Goal: Transaction & Acquisition: Purchase product/service

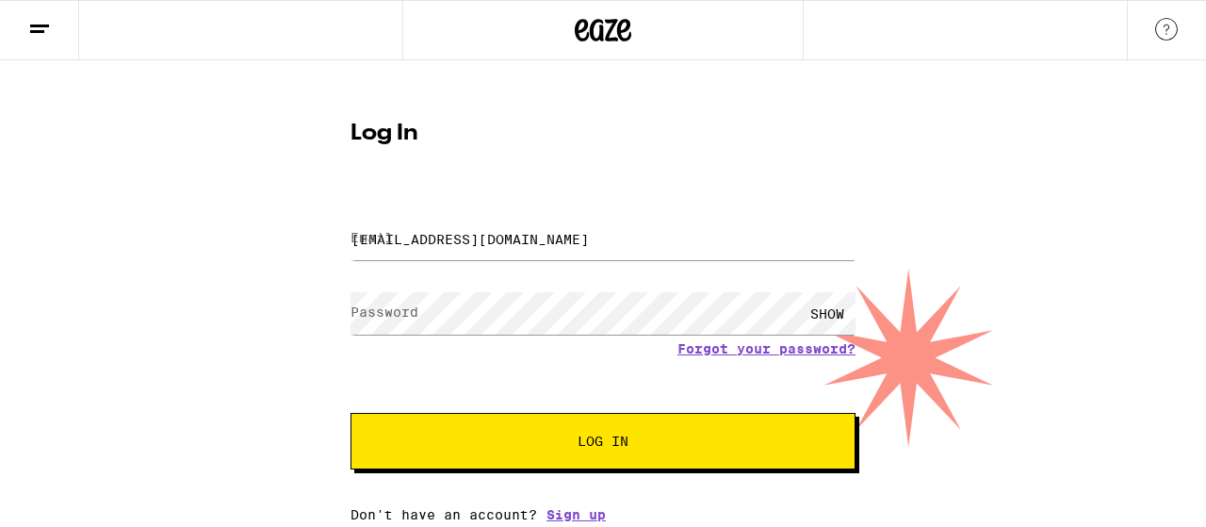
click at [592, 437] on span "Log In" at bounding box center [602, 440] width 51 height 13
click at [592, 438] on span "Log In" at bounding box center [602, 440] width 51 height 13
click at [822, 312] on div "SHOW" at bounding box center [827, 313] width 57 height 42
click at [557, 229] on input "latuite@comcast.net" at bounding box center [602, 239] width 505 height 42
click at [597, 435] on span "Log In" at bounding box center [602, 440] width 51 height 13
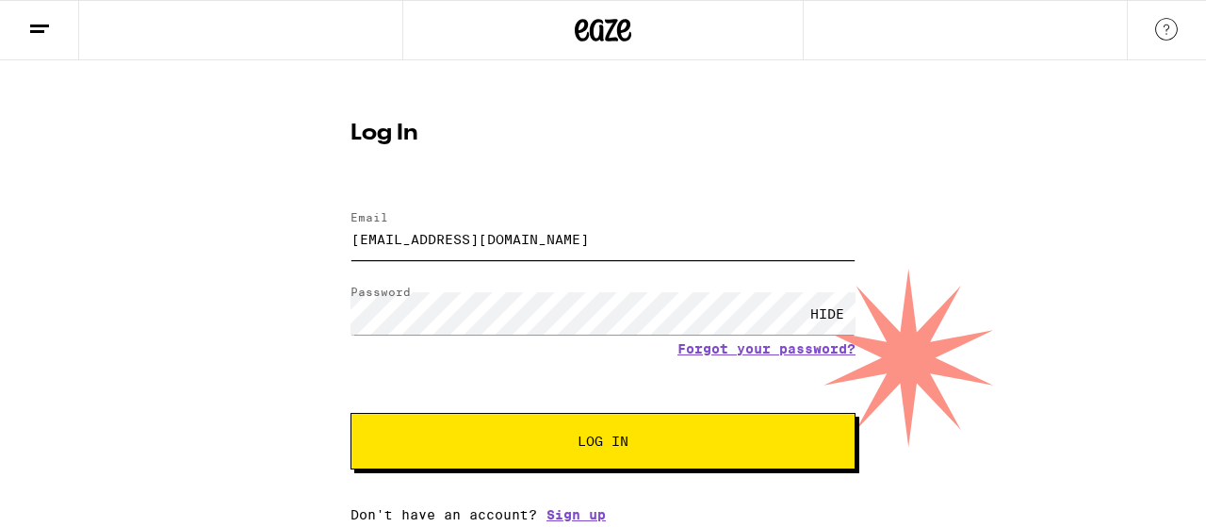
type input "latuite@comcast.net"
click at [601, 435] on span "Log In" at bounding box center [602, 440] width 51 height 13
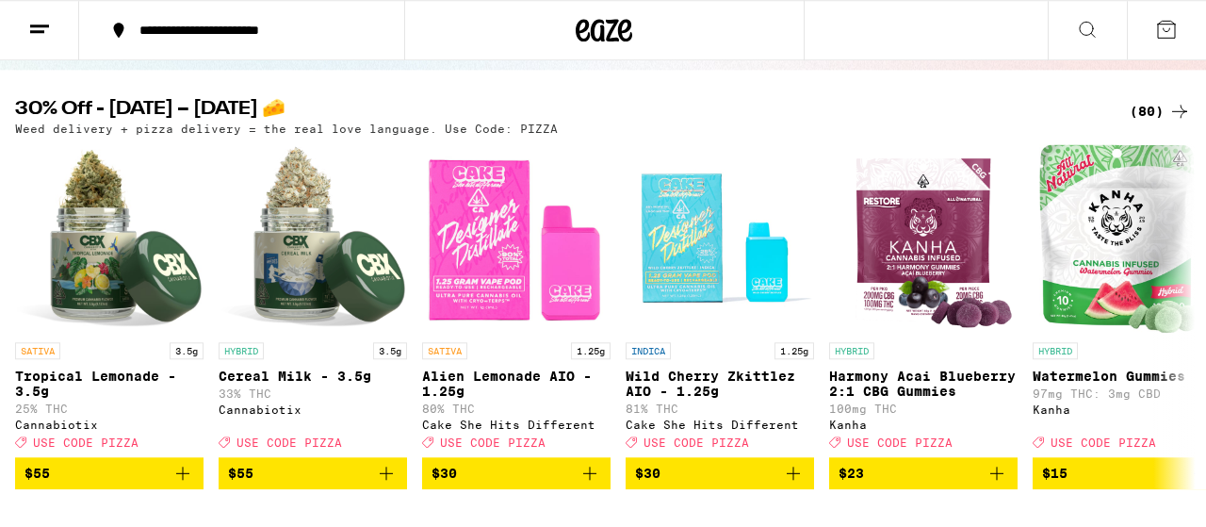
scroll to position [183, 0]
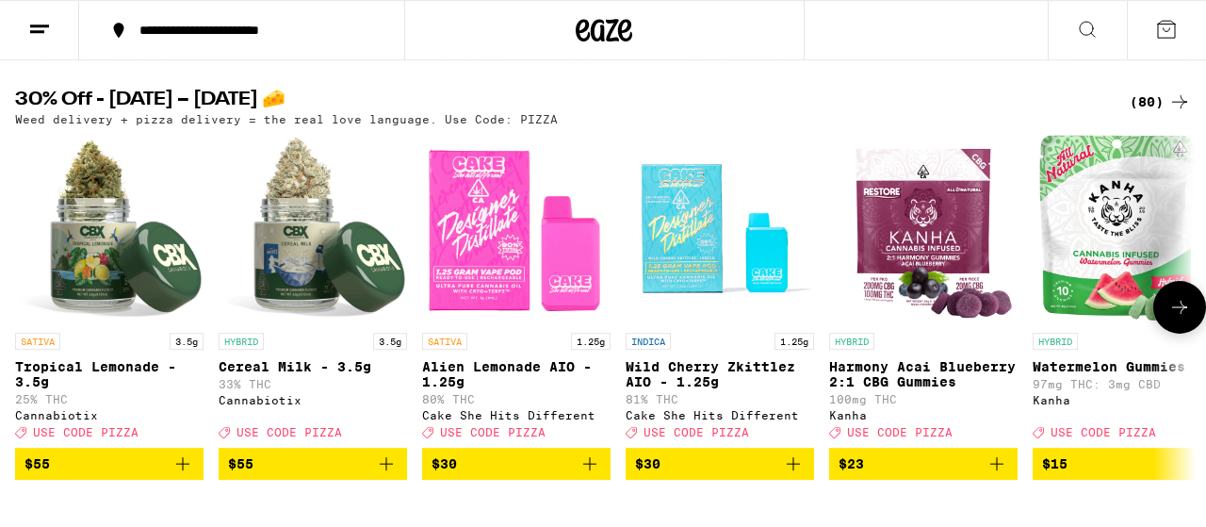
click at [972, 214] on img "Open page for Harmony Acai Blueberry 2:1 CBG Gummies from Kanha" at bounding box center [923, 229] width 184 height 188
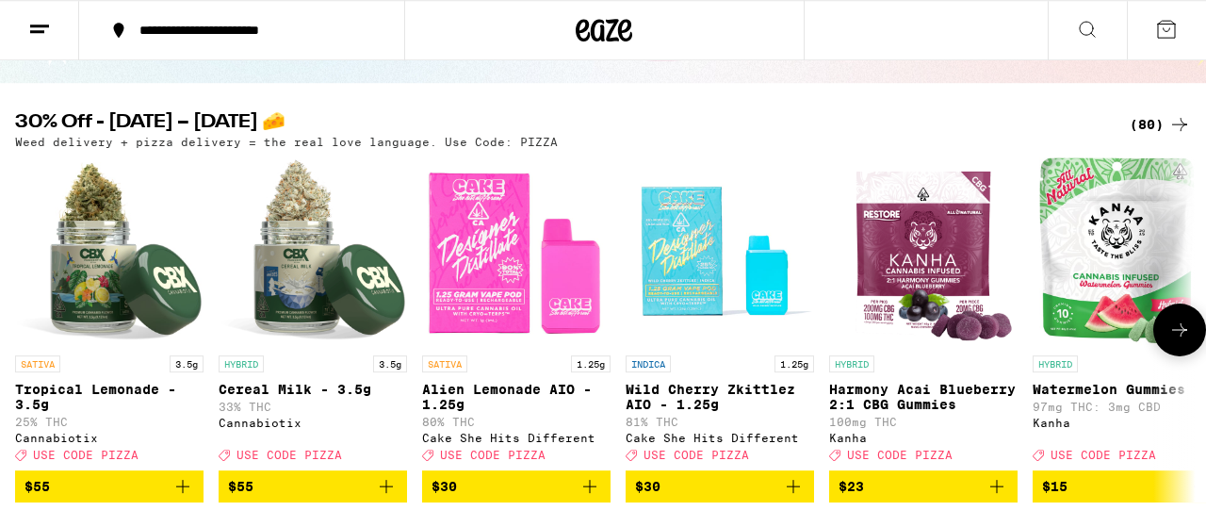
scroll to position [339, 0]
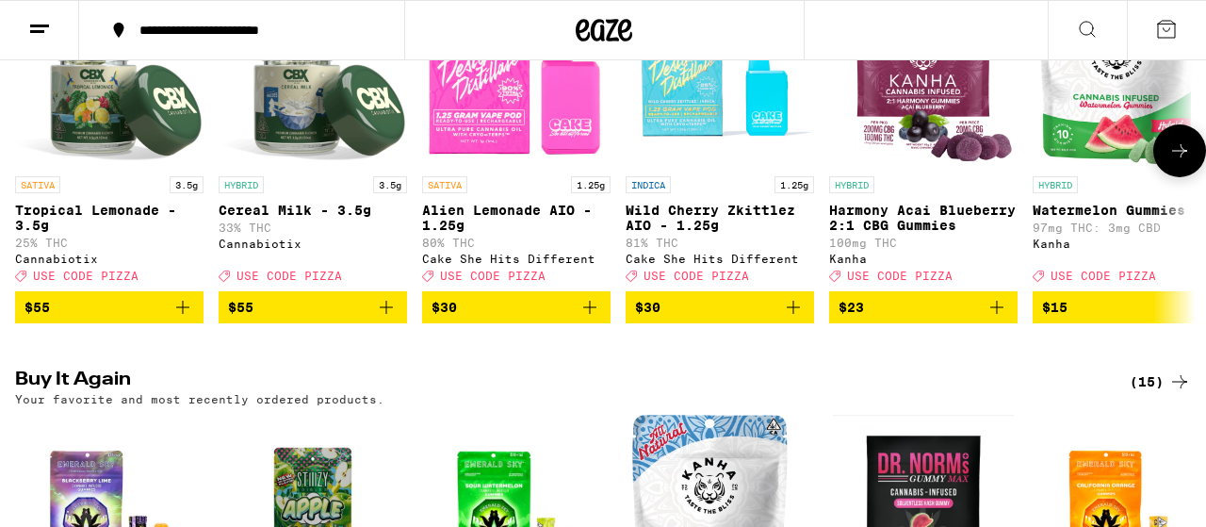
click at [1186, 150] on icon at bounding box center [1179, 150] width 23 height 23
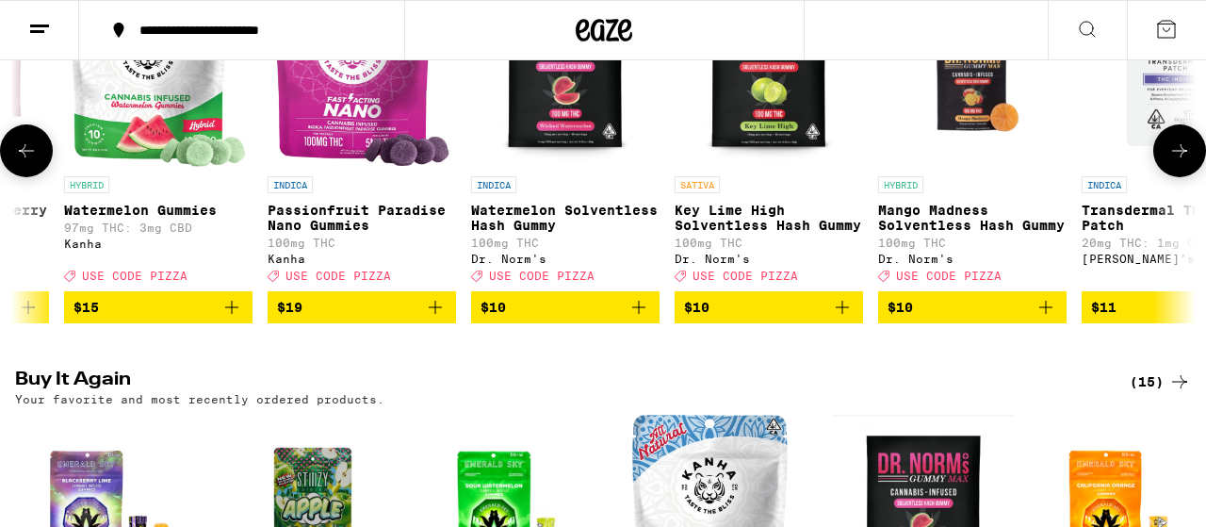
scroll to position [0, 970]
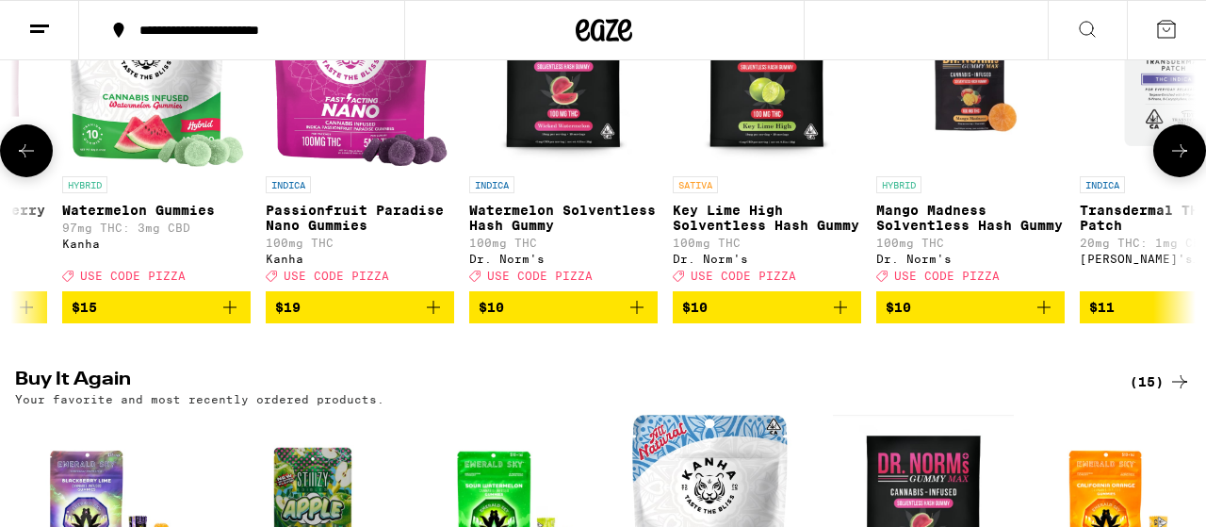
click at [199, 102] on img "Open page for Watermelon Gummies from Kanha" at bounding box center [156, 72] width 175 height 188
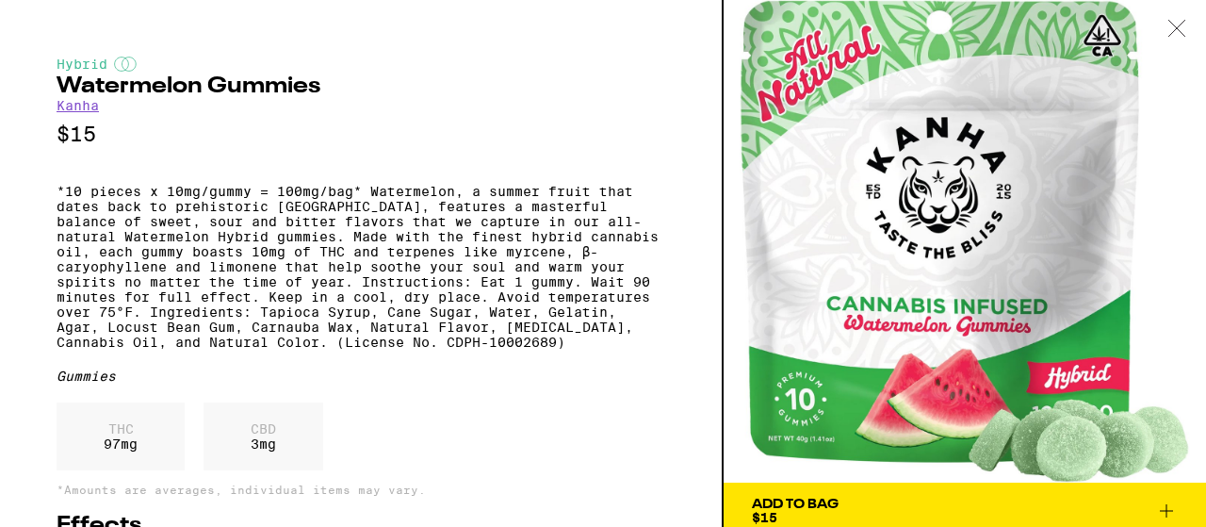
scroll to position [111, 0]
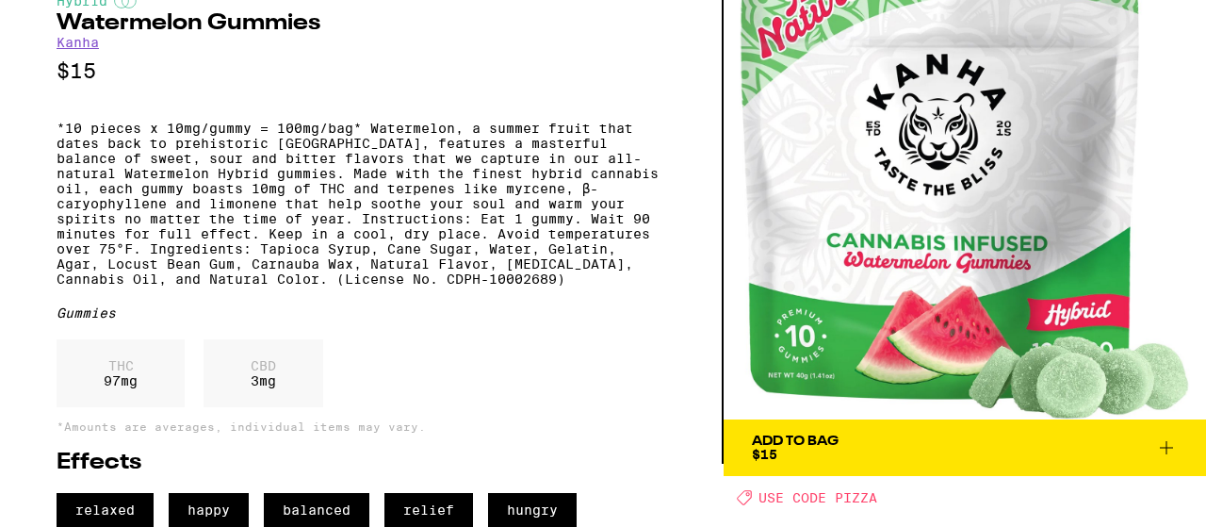
click at [821, 434] on div "Add To Bag" at bounding box center [795, 440] width 87 height 13
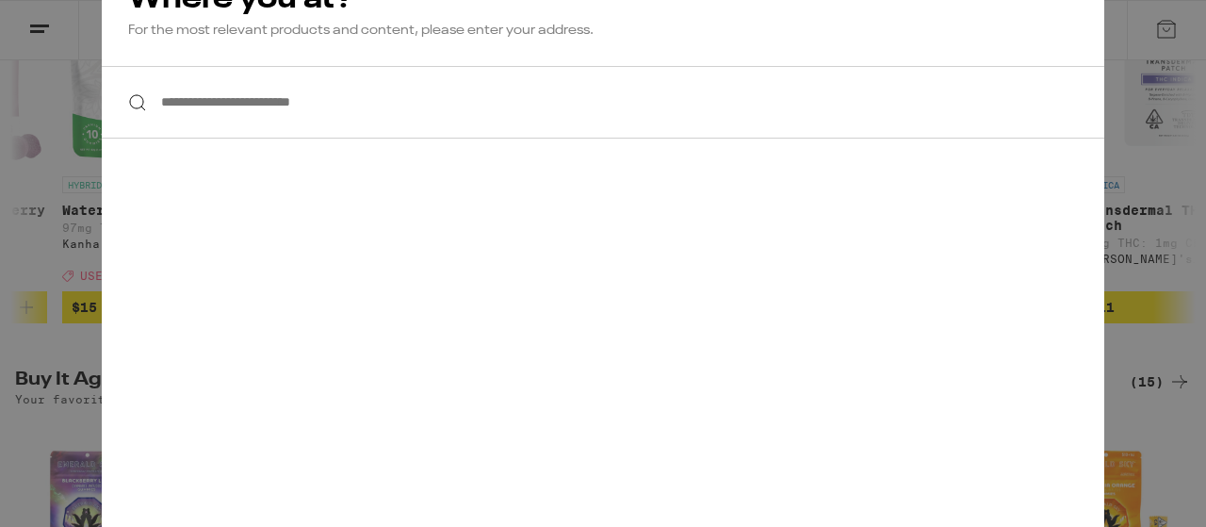
click at [388, 108] on input "**********" at bounding box center [603, 102] width 1002 height 73
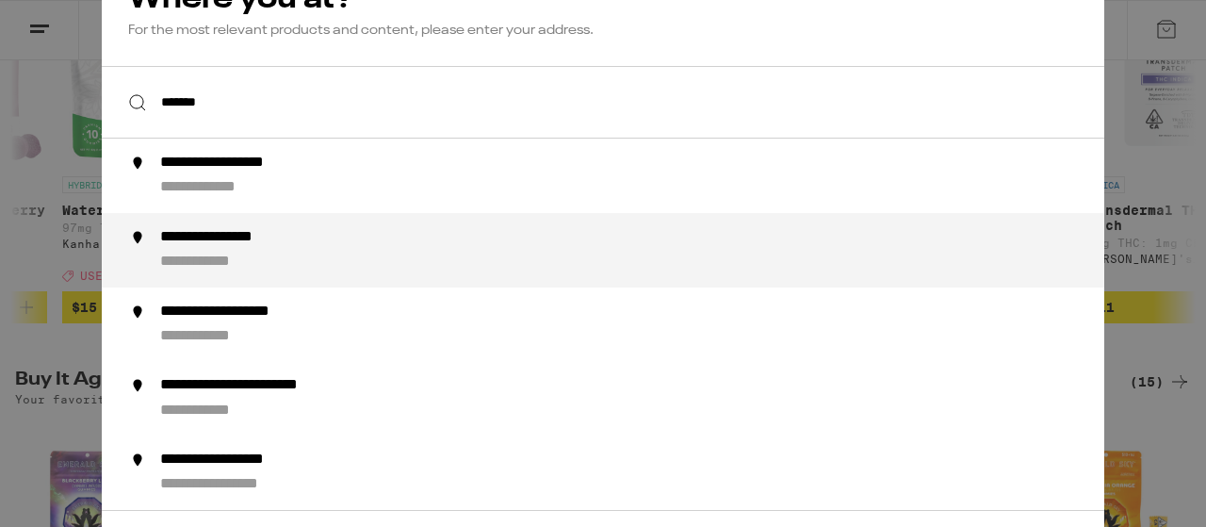
click at [244, 249] on div "**********" at bounding box center [640, 249] width 961 height 44
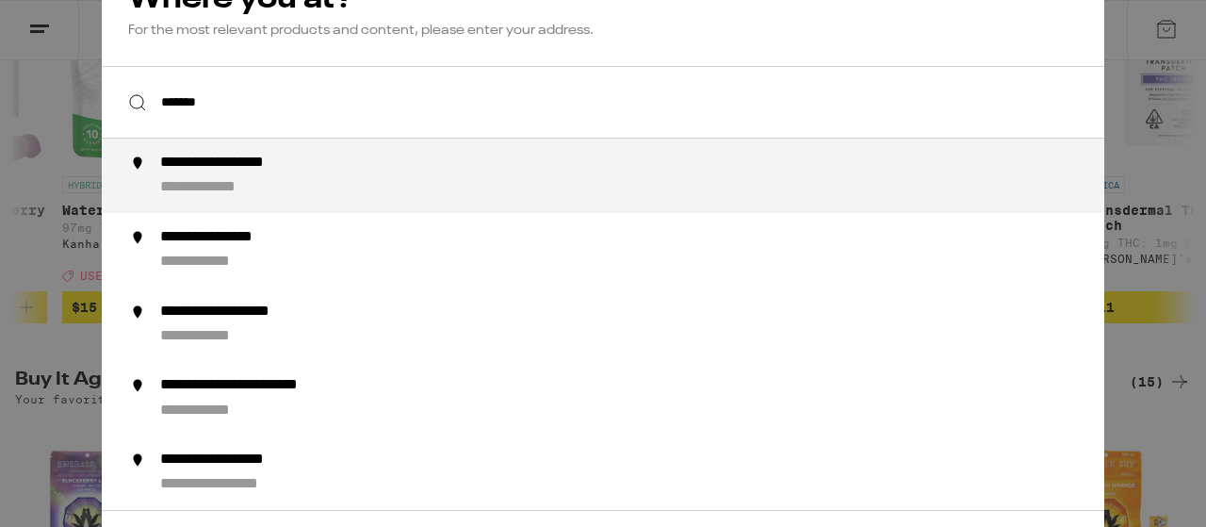
type input "**********"
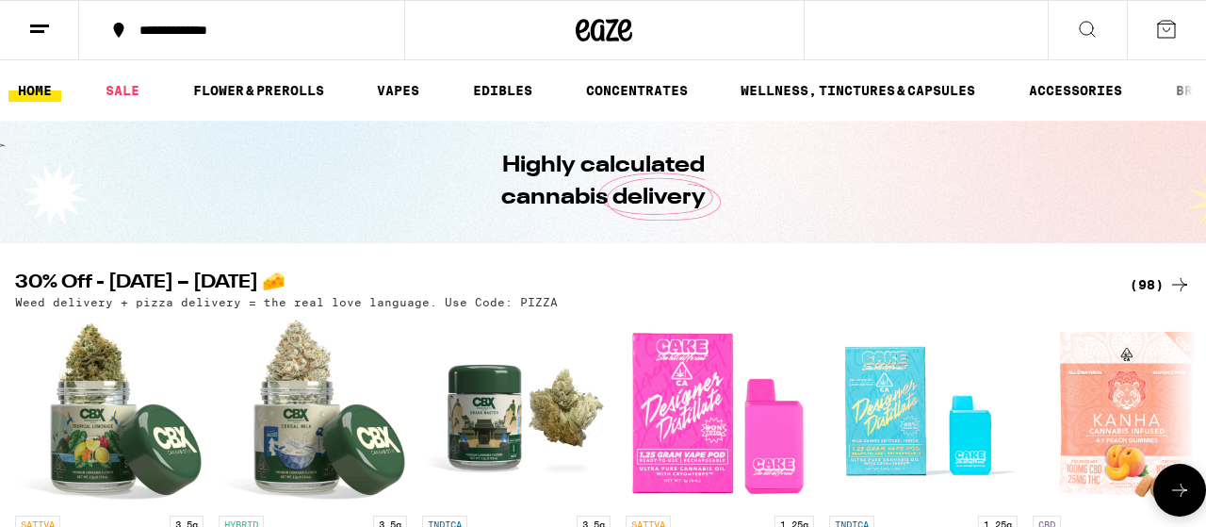
scroll to position [339, 0]
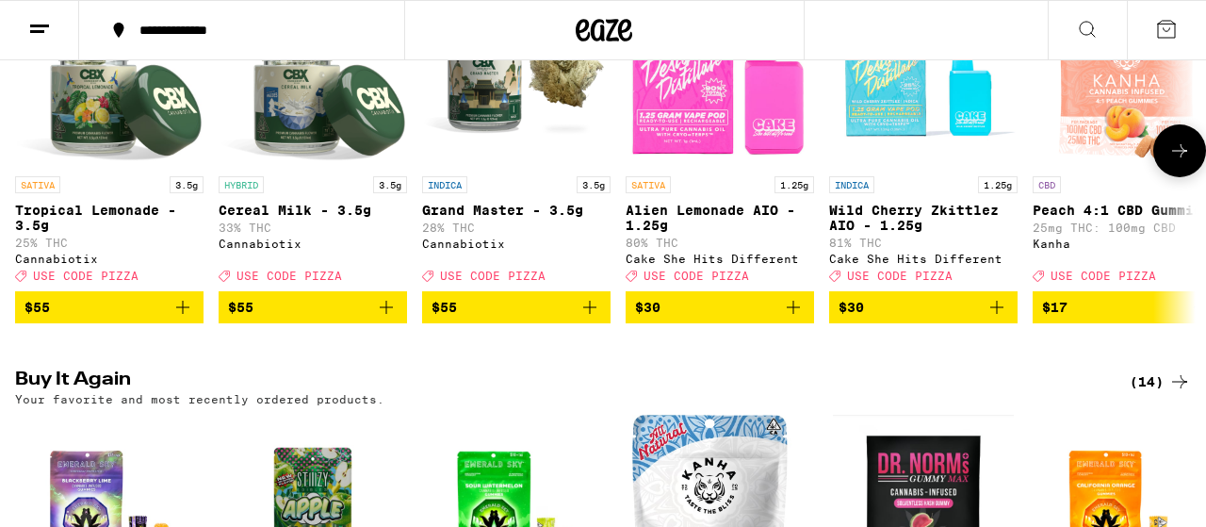
click at [1179, 155] on icon at bounding box center [1179, 150] width 23 height 23
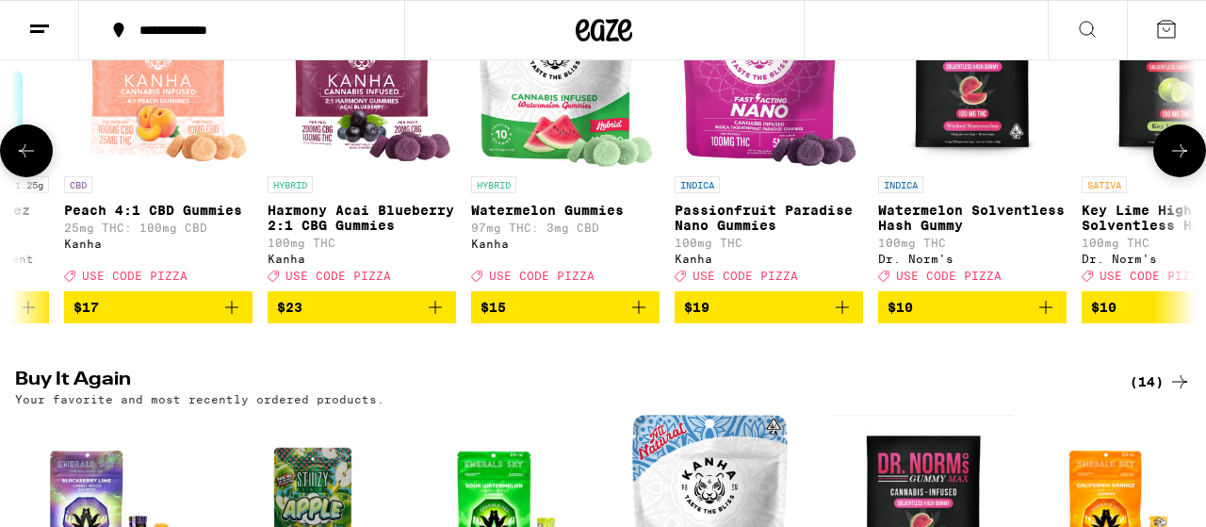
scroll to position [0, 970]
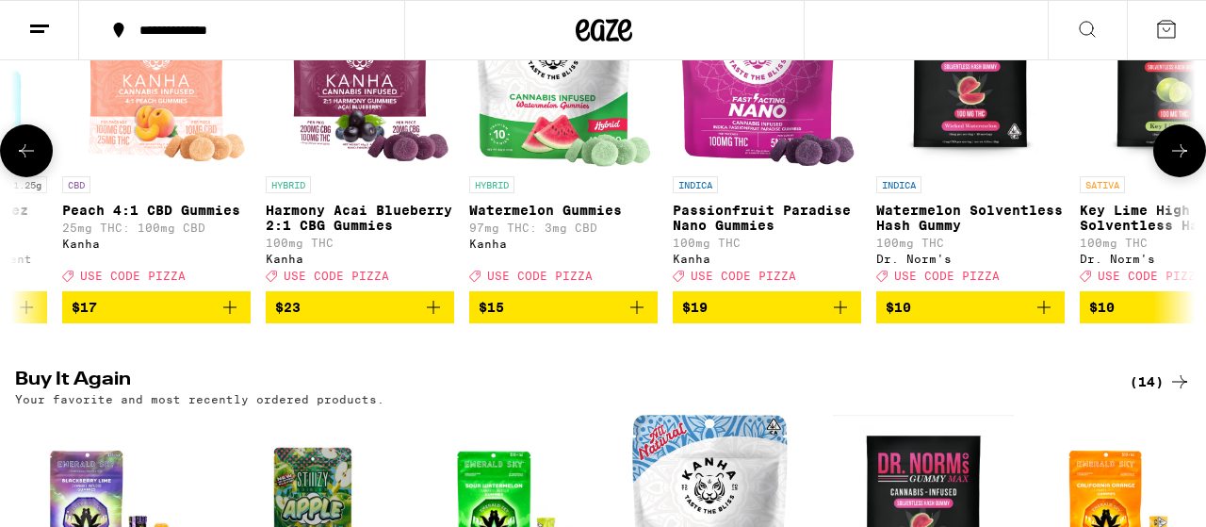
click at [632, 318] on icon "Add to bag" at bounding box center [636, 307] width 23 height 23
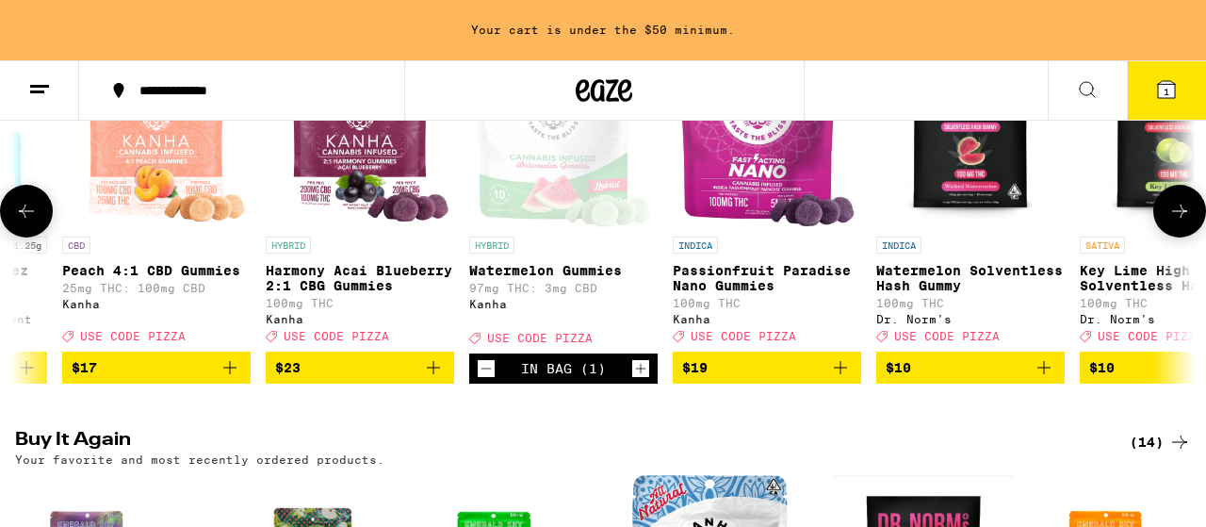
scroll to position [399, 0]
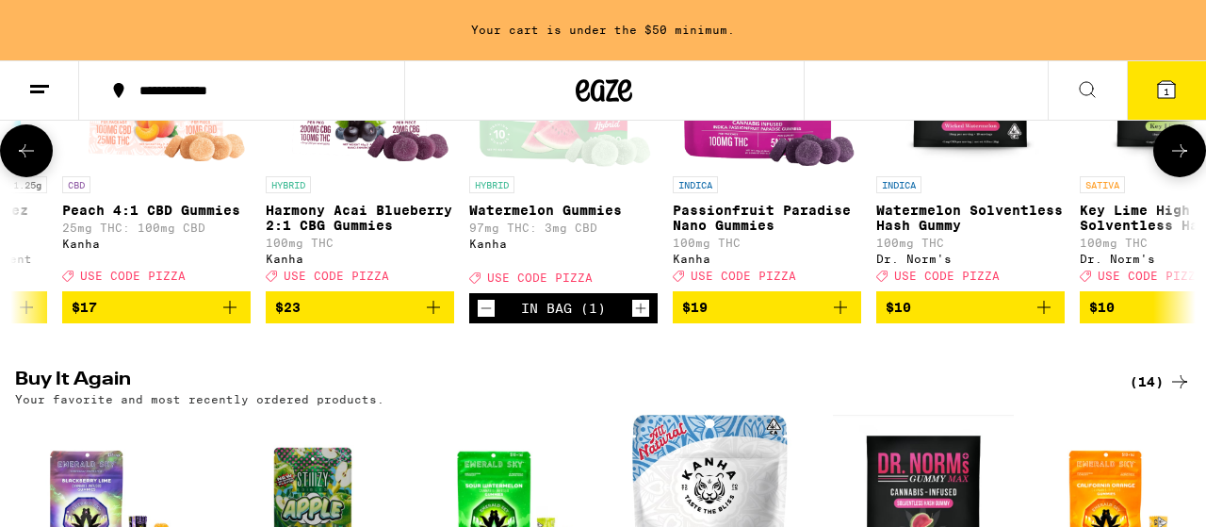
click at [1184, 157] on icon at bounding box center [1179, 150] width 15 height 13
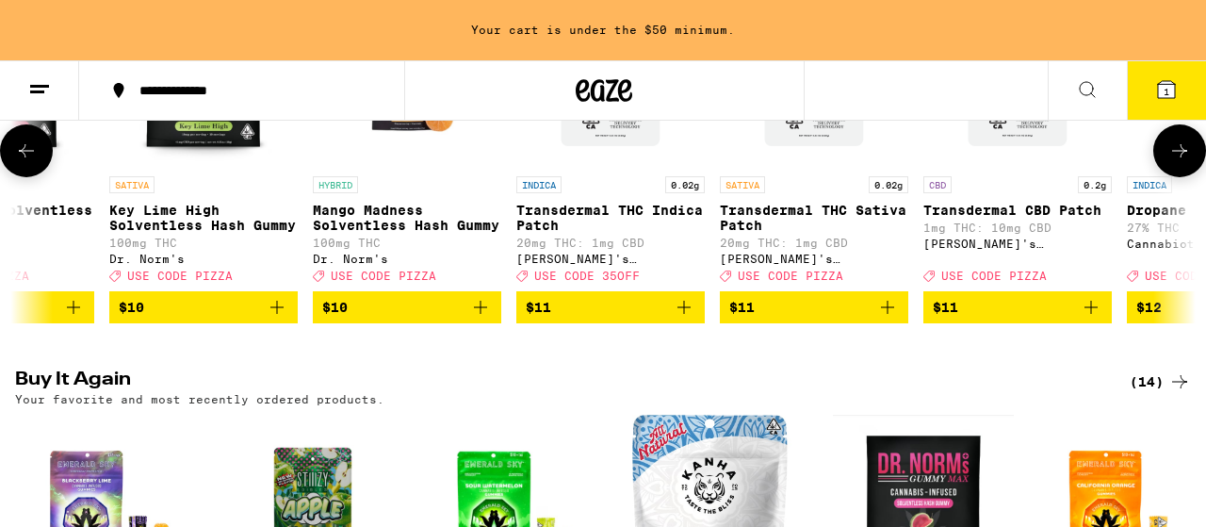
click at [1183, 152] on icon at bounding box center [1179, 150] width 23 height 23
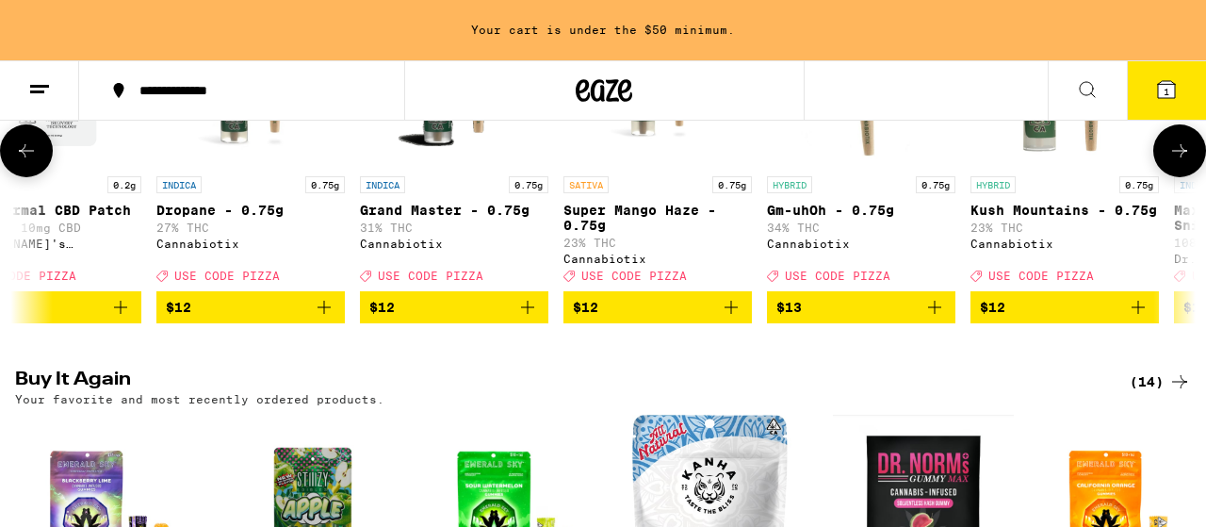
click at [1181, 157] on icon at bounding box center [1179, 150] width 15 height 13
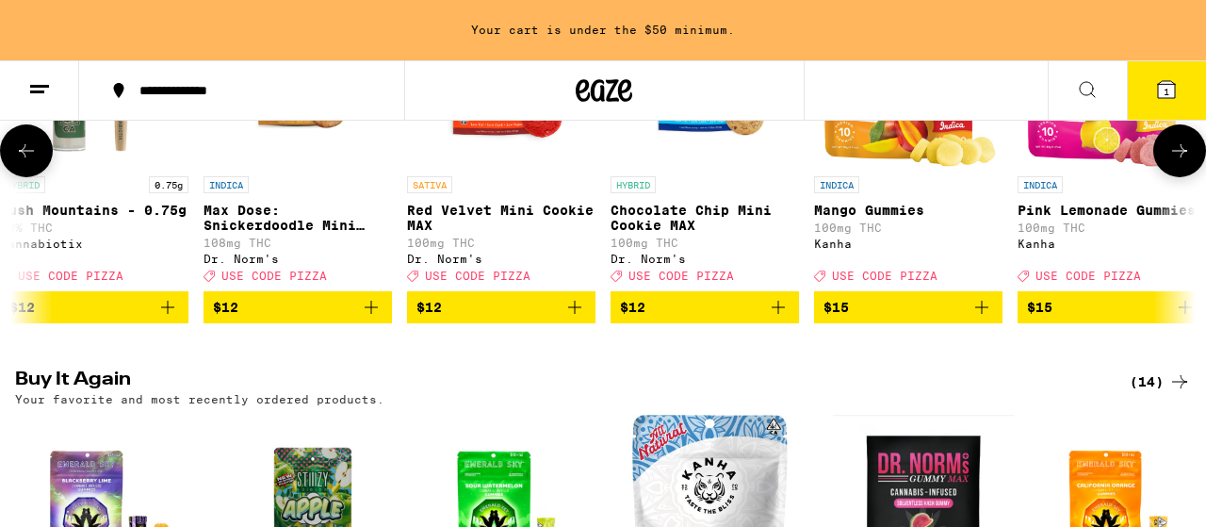
click at [1180, 159] on icon at bounding box center [1179, 150] width 23 height 23
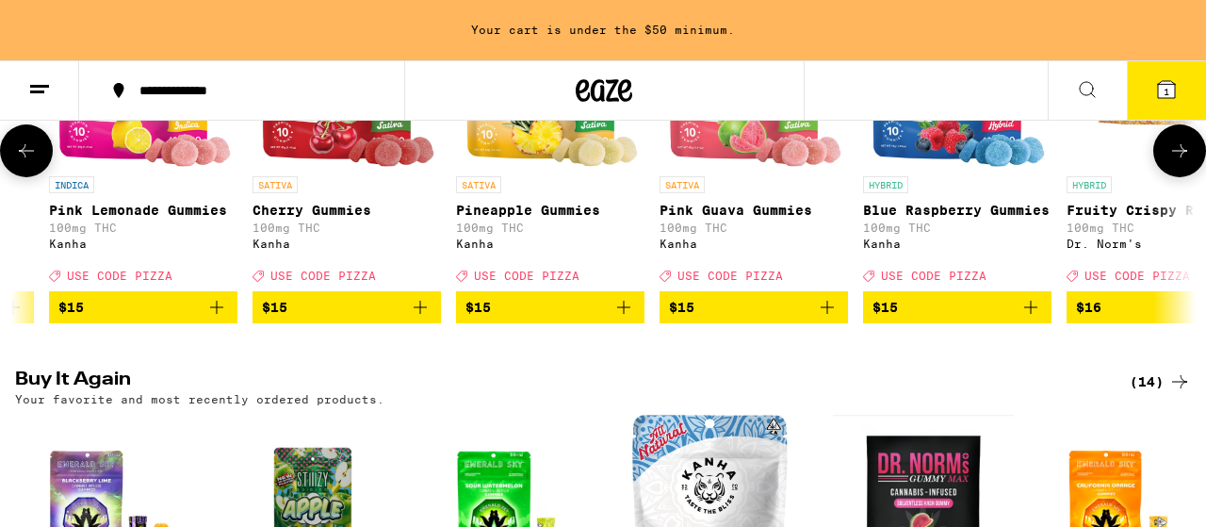
scroll to position [0, 4851]
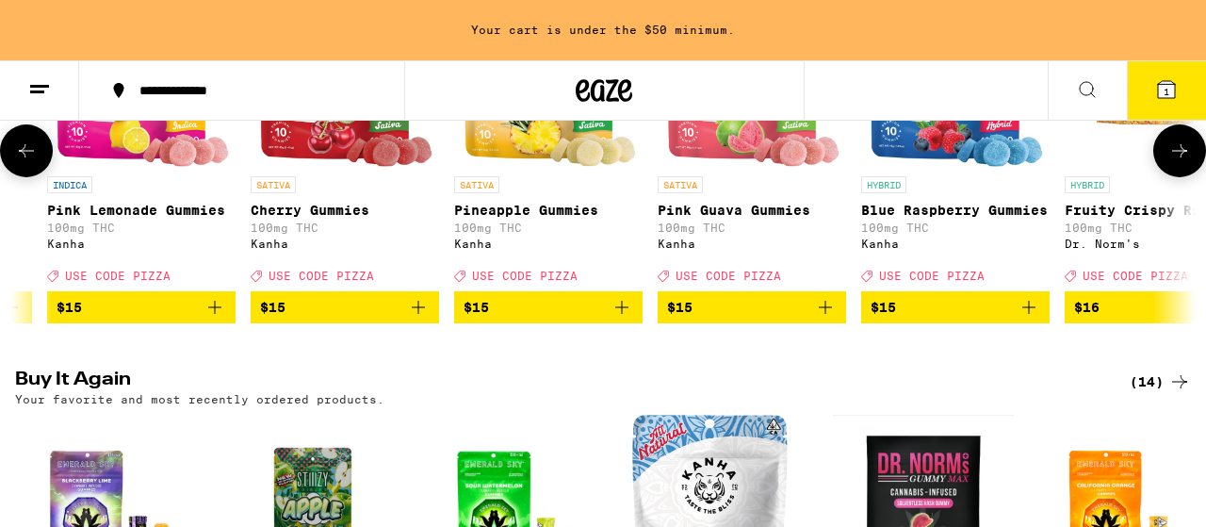
click at [938, 138] on img "Open page for Blue Raspberry Gummies from Kanha" at bounding box center [955, 72] width 175 height 188
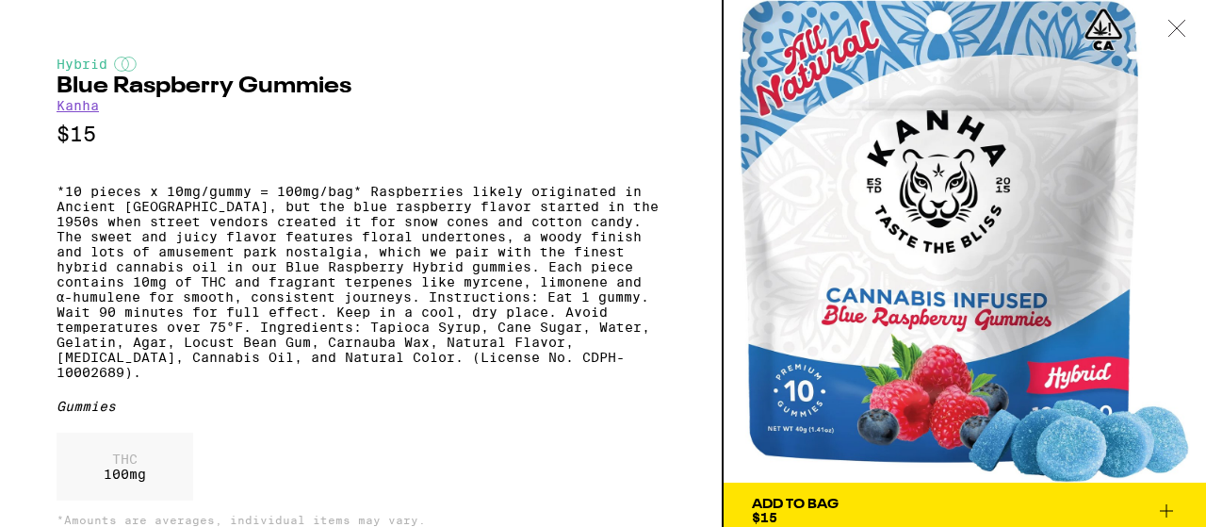
click at [1165, 507] on icon at bounding box center [1166, 510] width 23 height 23
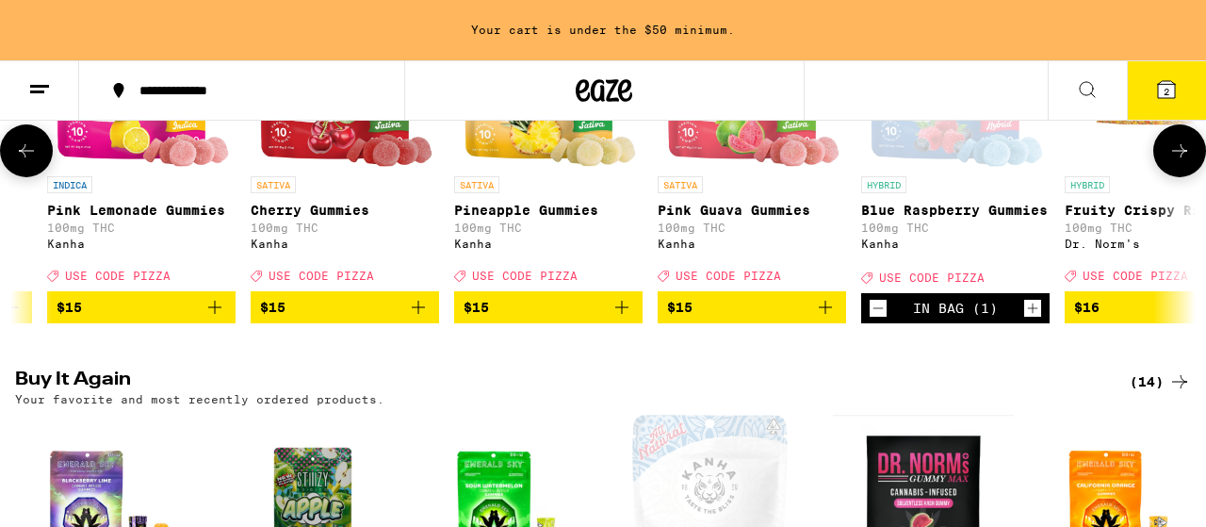
click at [1172, 162] on icon at bounding box center [1179, 150] width 23 height 23
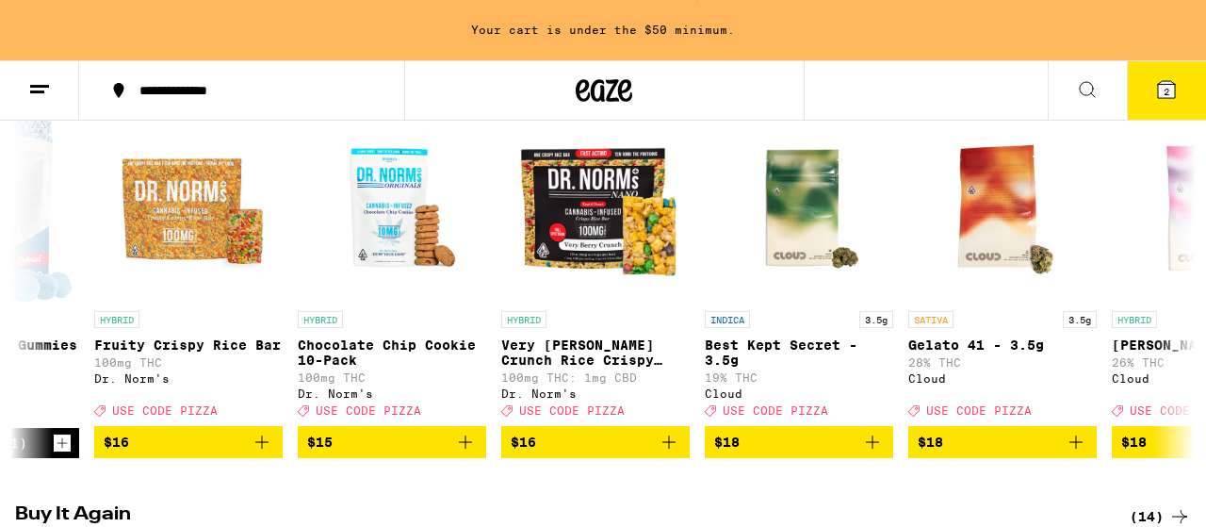
scroll to position [275, 0]
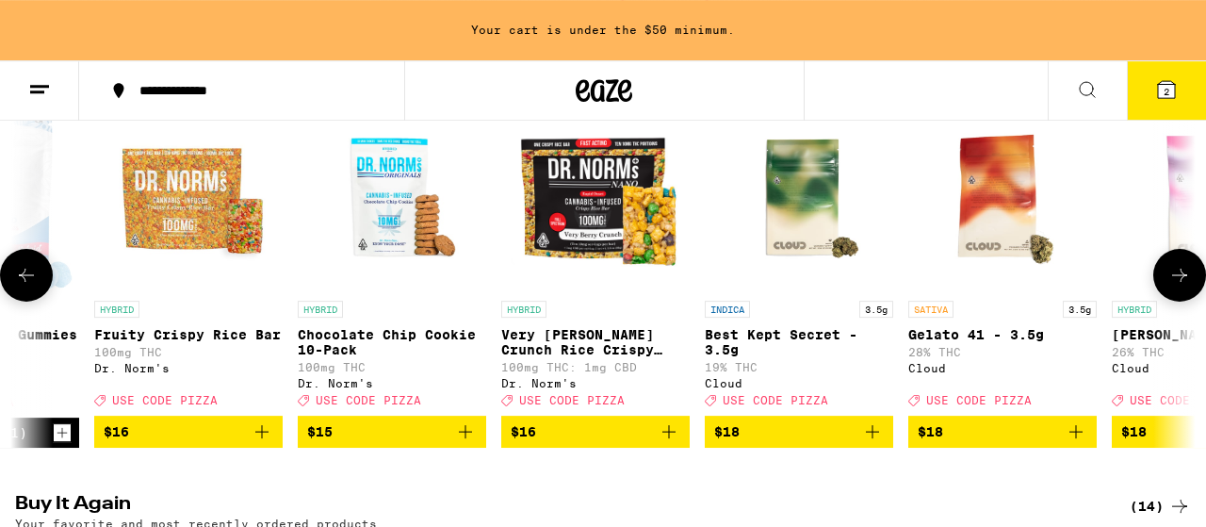
click at [1178, 286] on icon at bounding box center [1179, 275] width 23 height 23
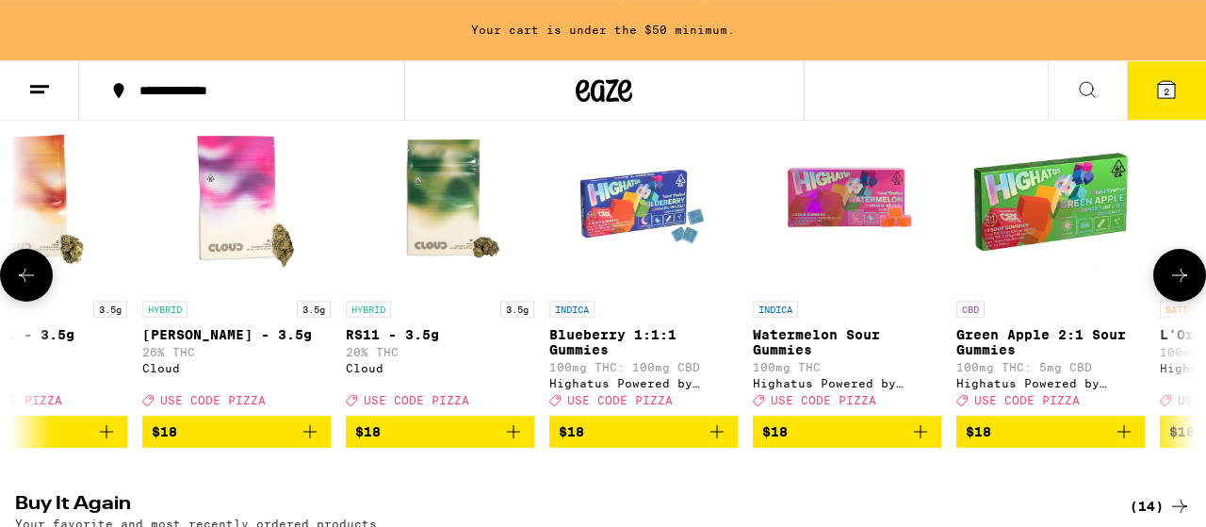
scroll to position [0, 6791]
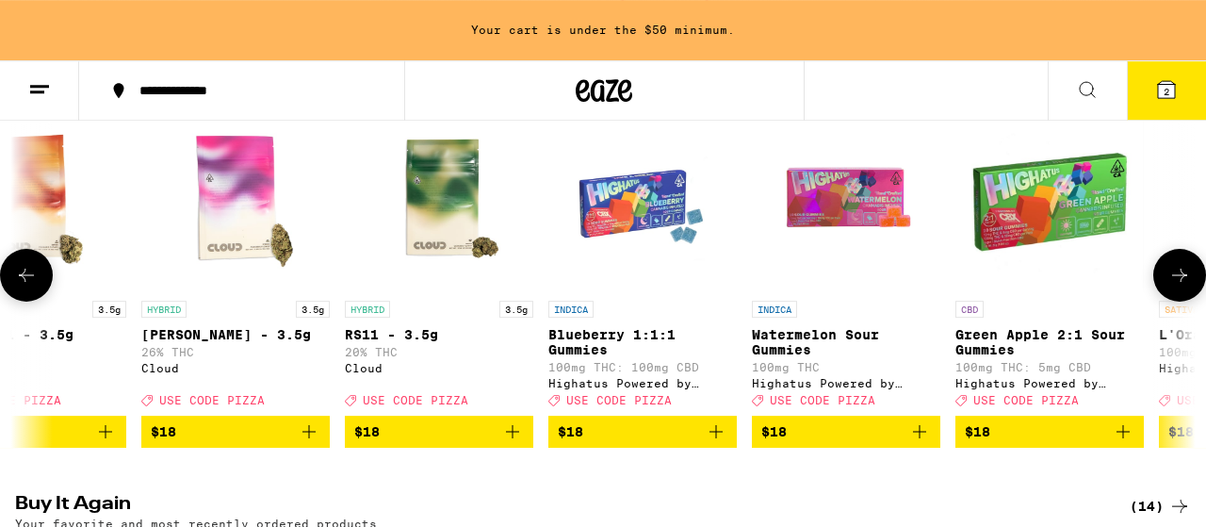
click at [1178, 286] on icon at bounding box center [1179, 275] width 23 height 23
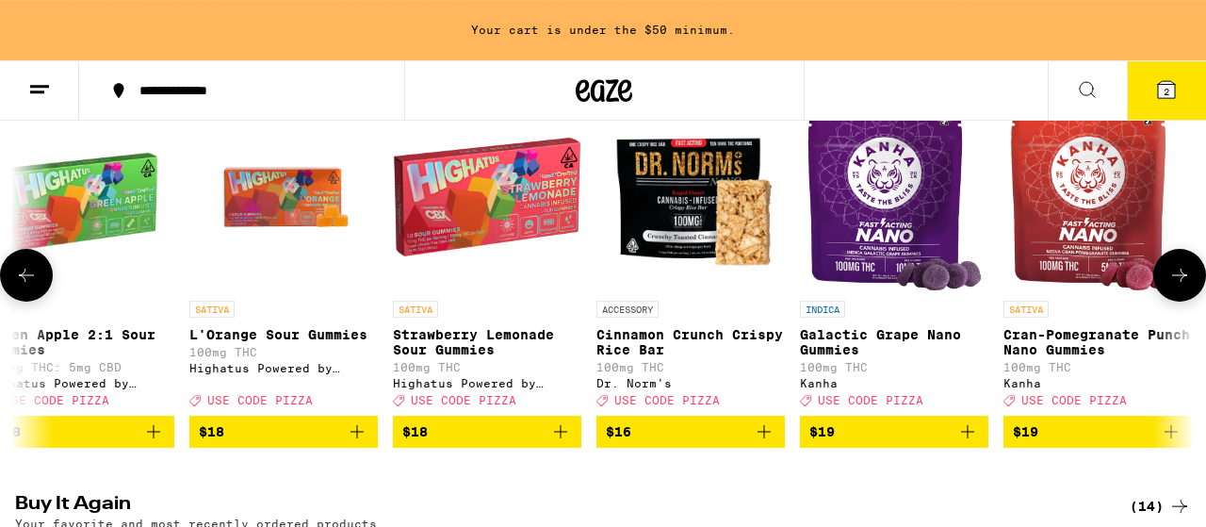
scroll to position [0, 7762]
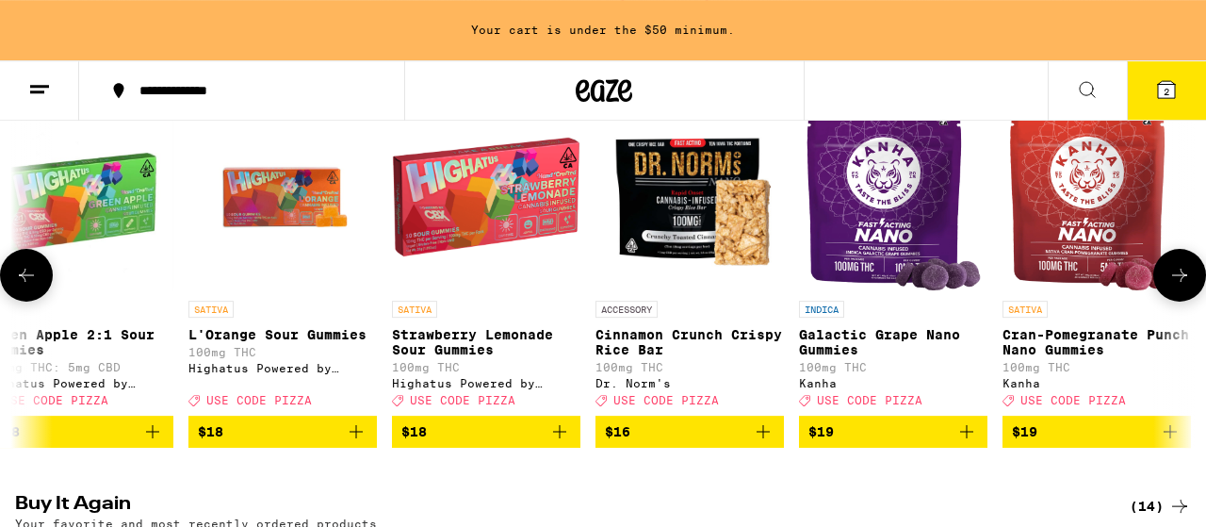
click at [1178, 286] on icon at bounding box center [1179, 275] width 23 height 23
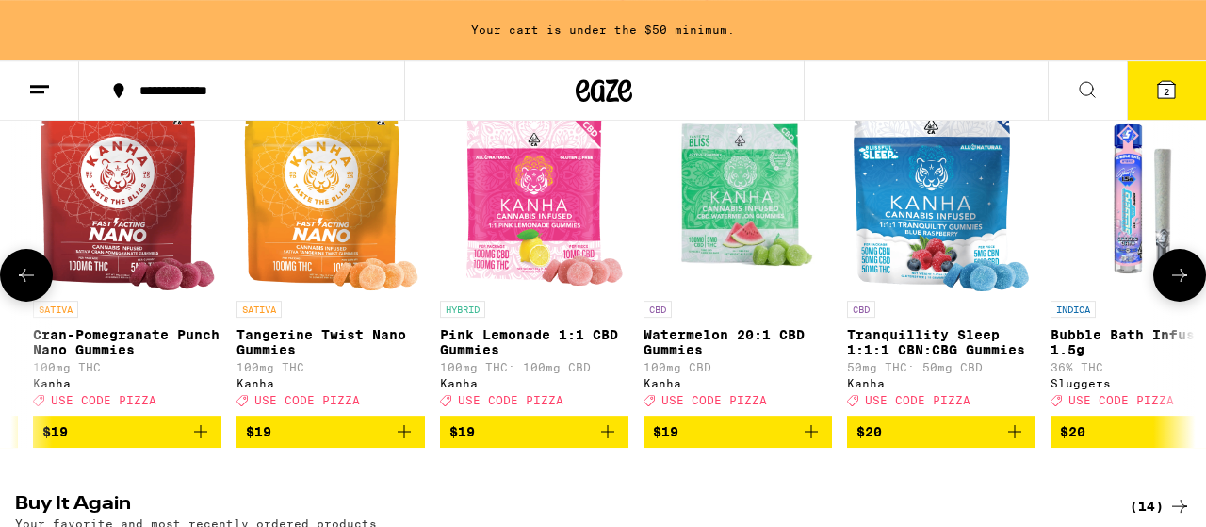
scroll to position [0, 8732]
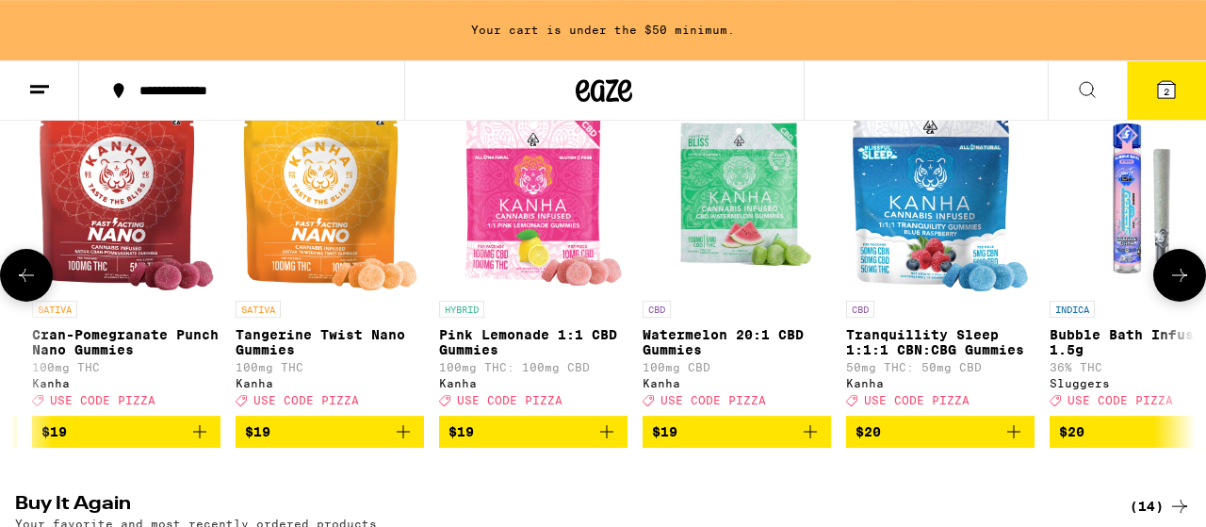
click at [603, 442] on icon "Add to bag" at bounding box center [606, 431] width 23 height 23
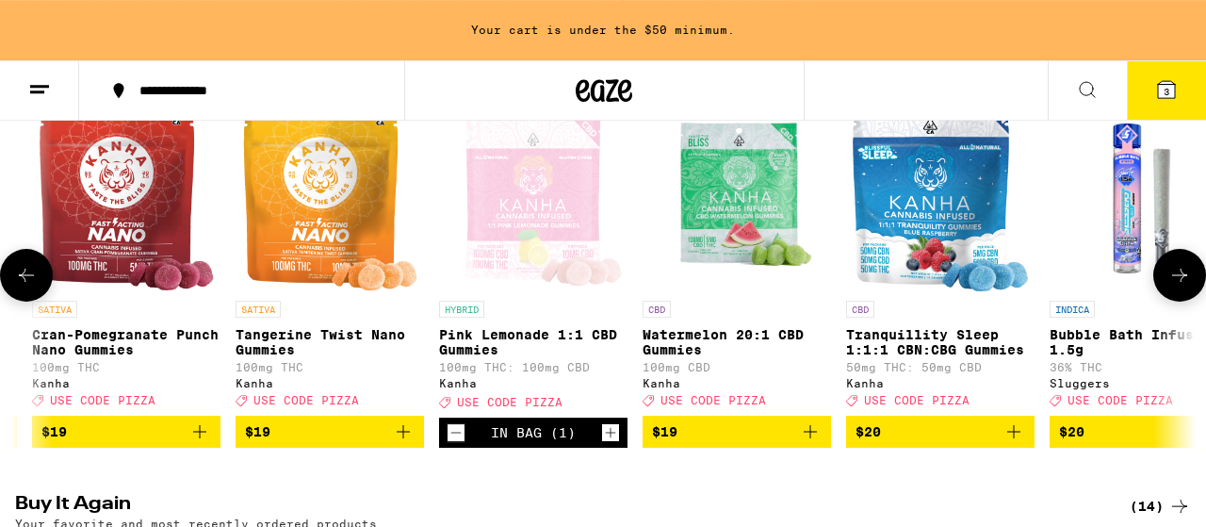
click at [1176, 278] on icon at bounding box center [1179, 275] width 23 height 23
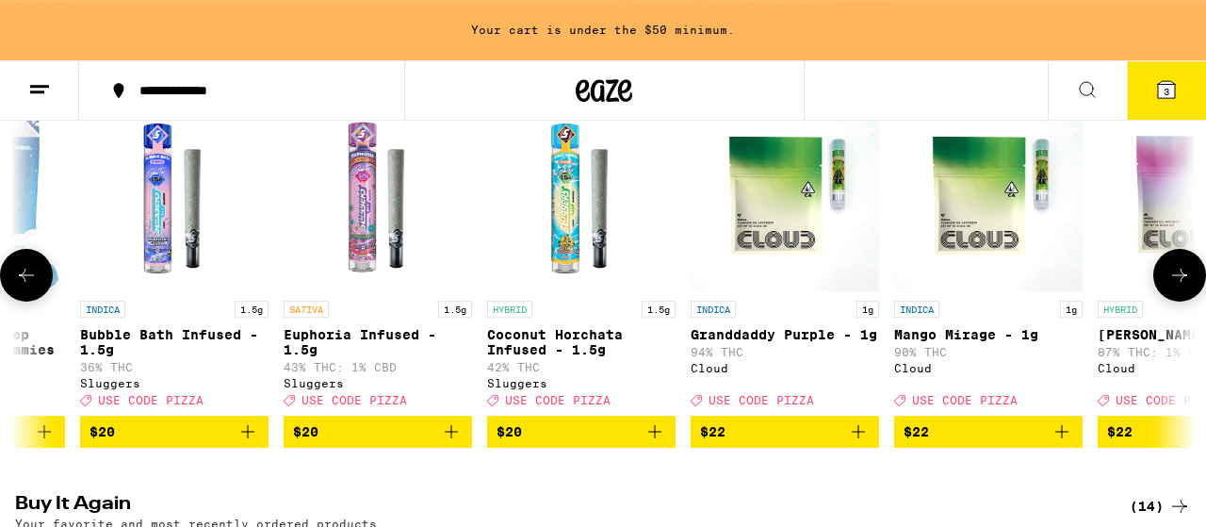
scroll to position [0, 9702]
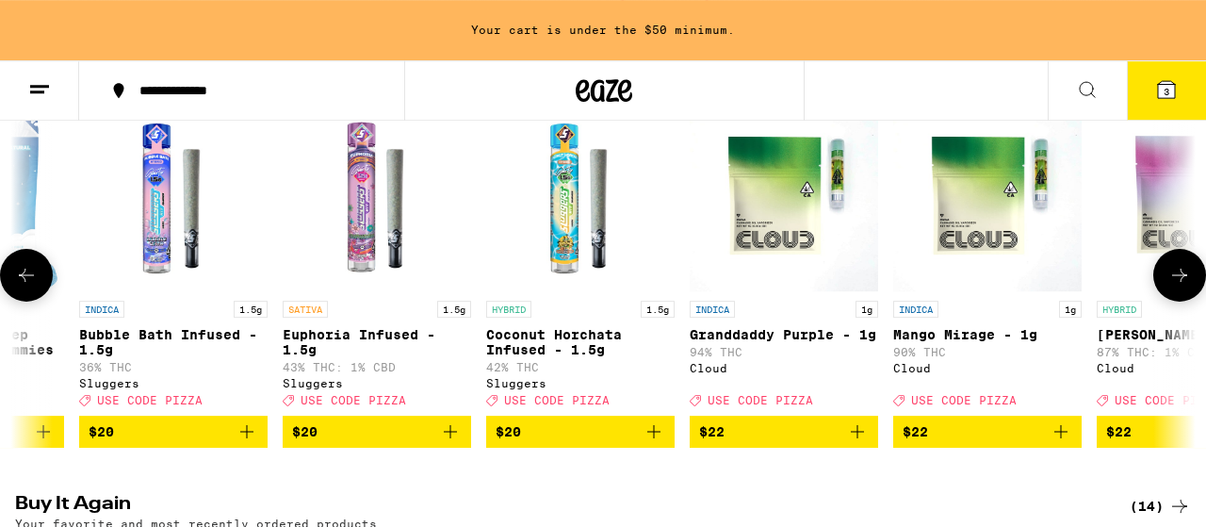
click at [1176, 278] on icon at bounding box center [1179, 275] width 23 height 23
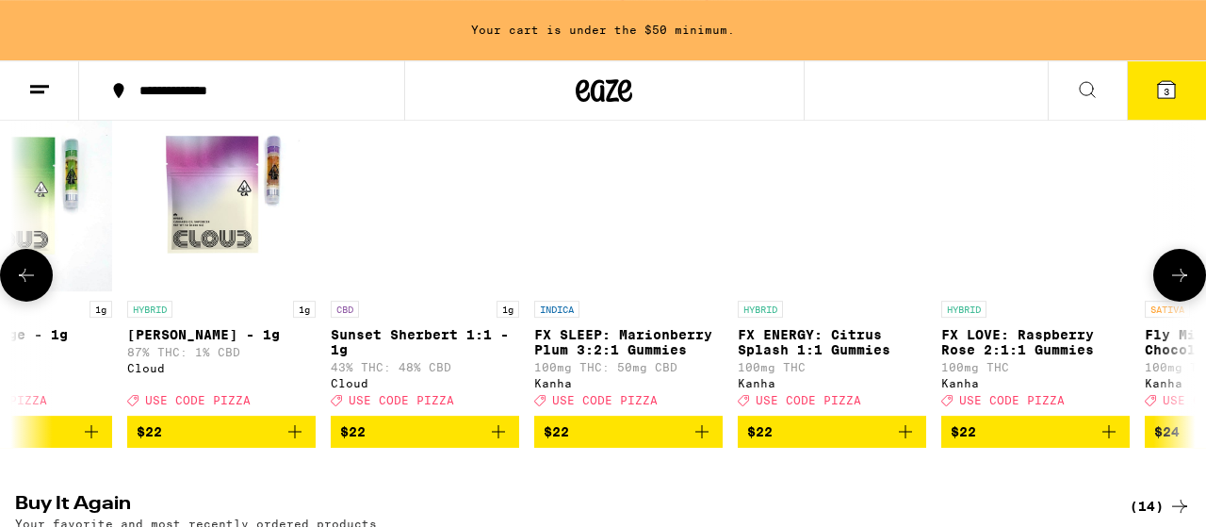
scroll to position [0, 10672]
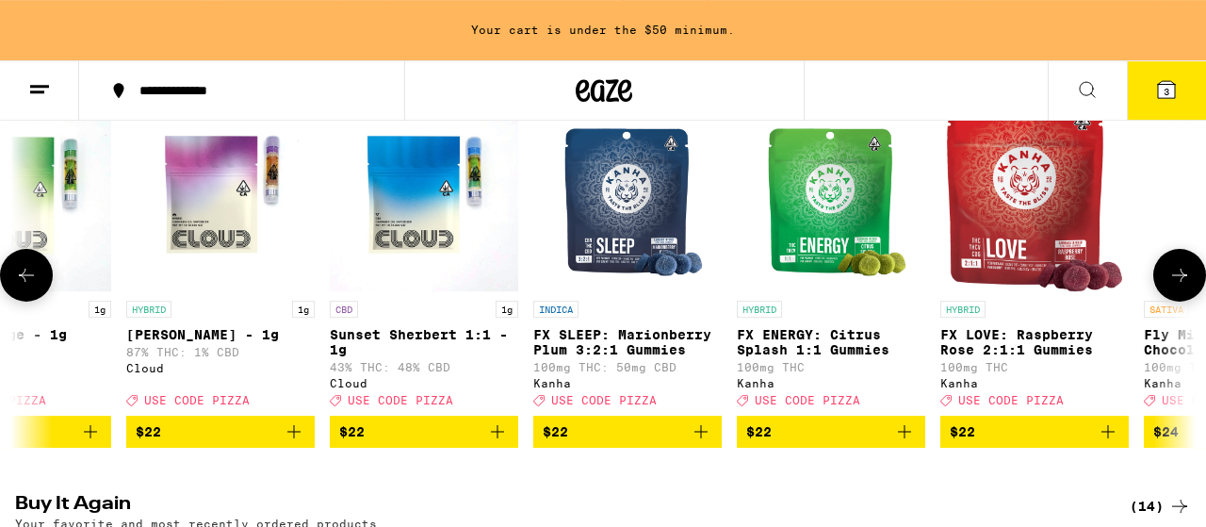
click at [1176, 278] on icon at bounding box center [1179, 275] width 23 height 23
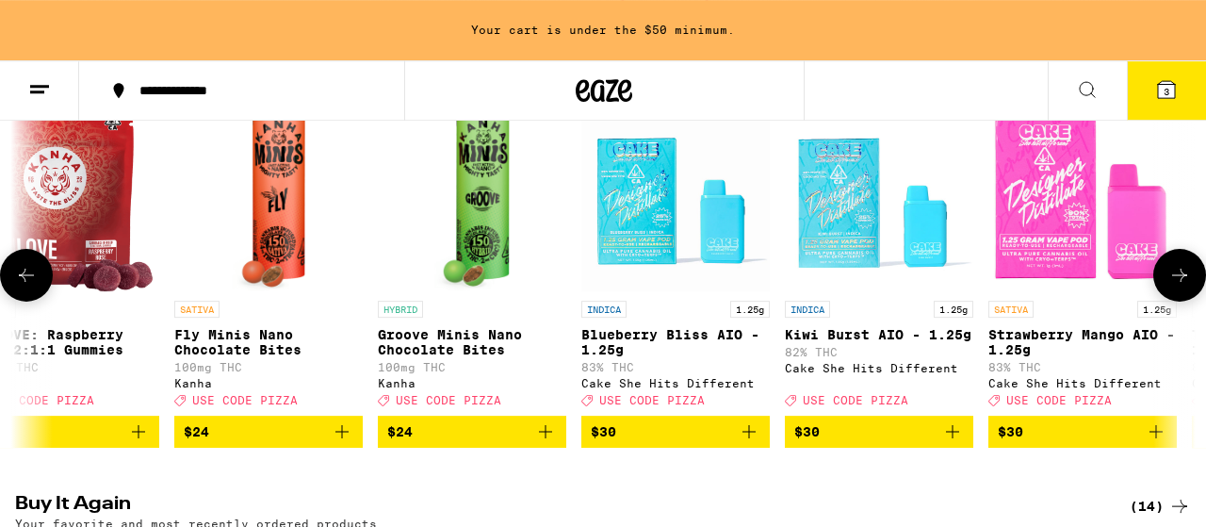
scroll to position [0, 11643]
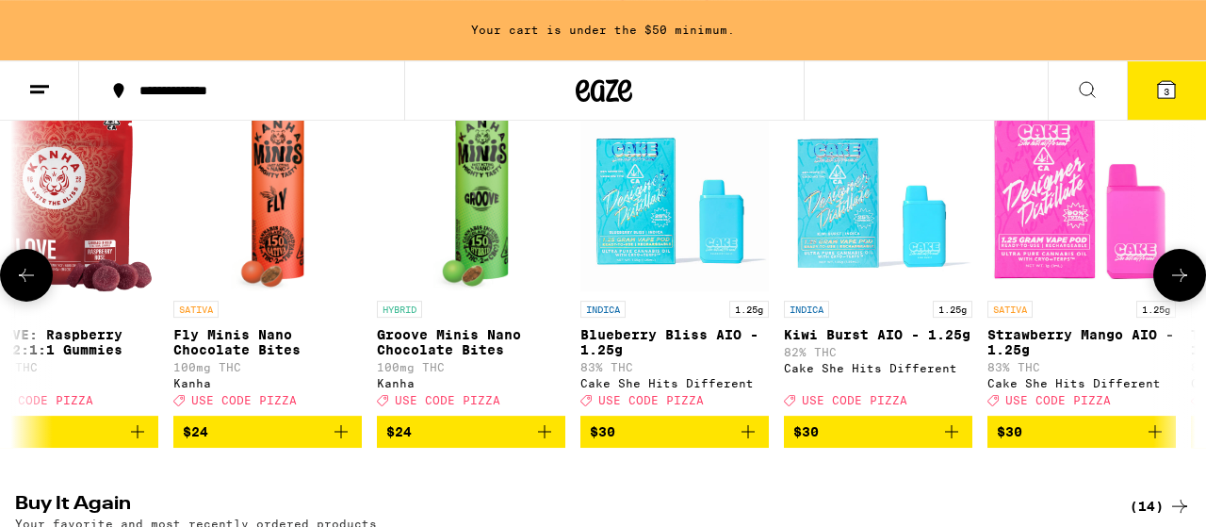
click at [1176, 278] on icon at bounding box center [1179, 275] width 23 height 23
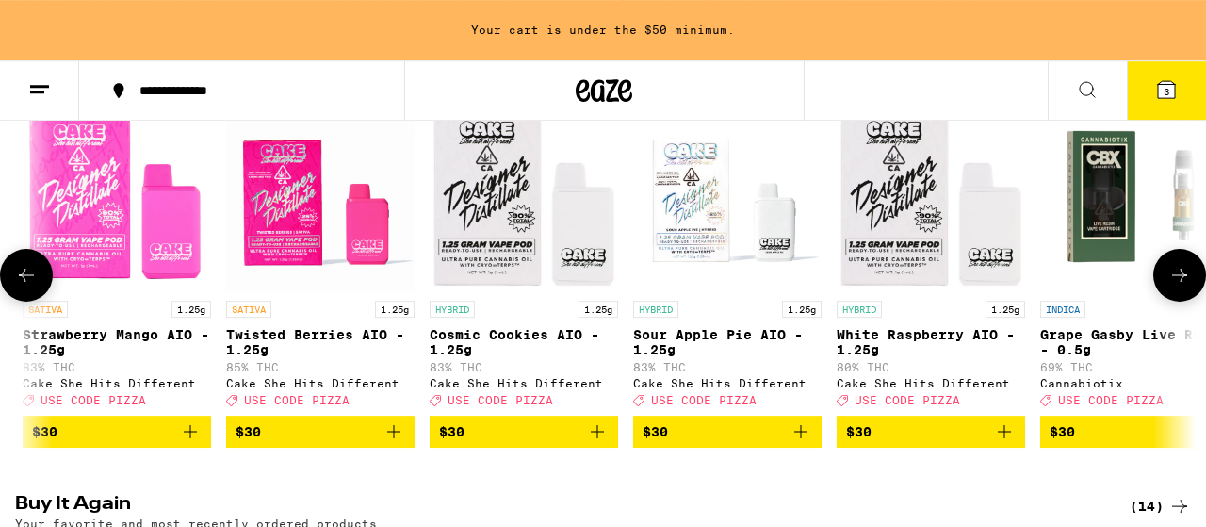
scroll to position [0, 12613]
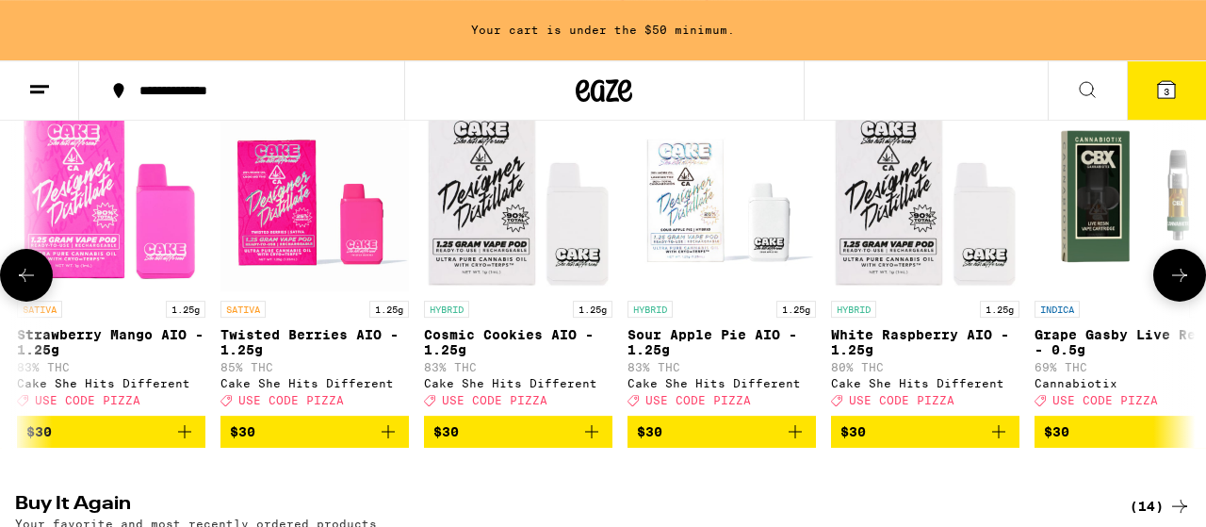
click at [15, 276] on icon at bounding box center [26, 275] width 23 height 23
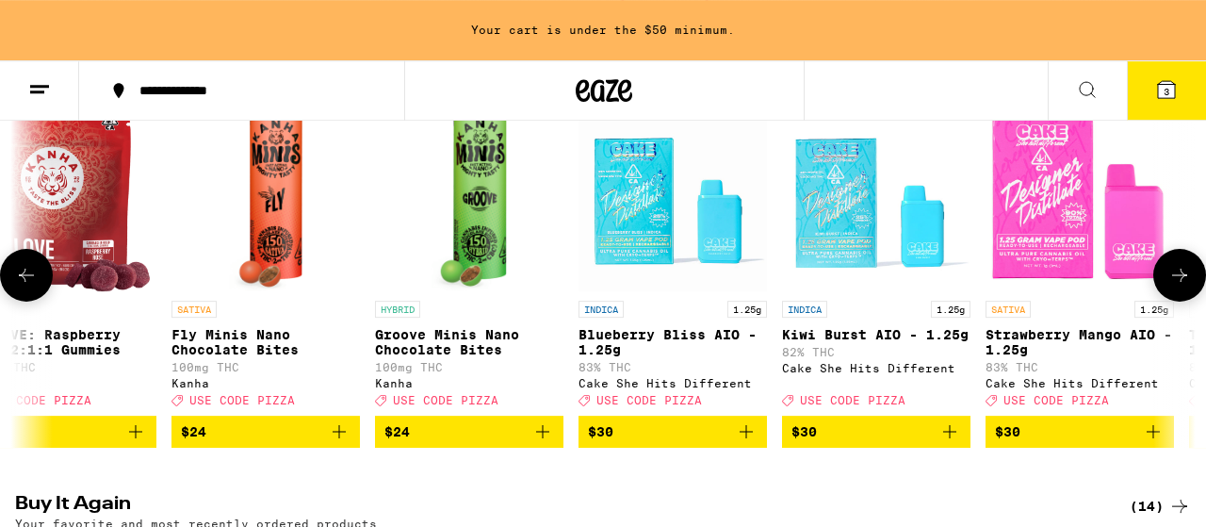
scroll to position [0, 11643]
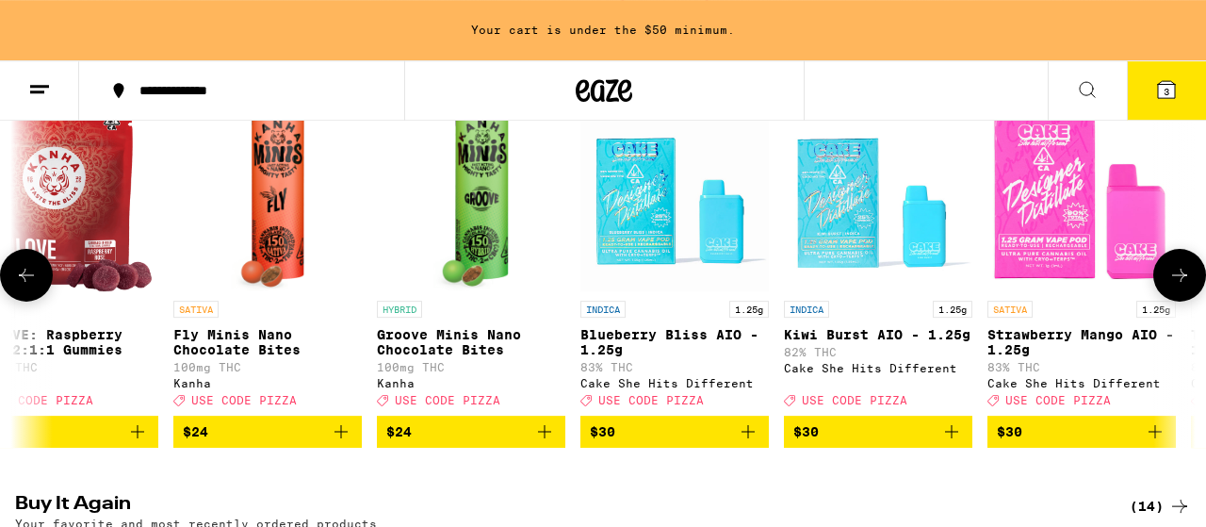
click at [1184, 280] on icon at bounding box center [1179, 275] width 23 height 23
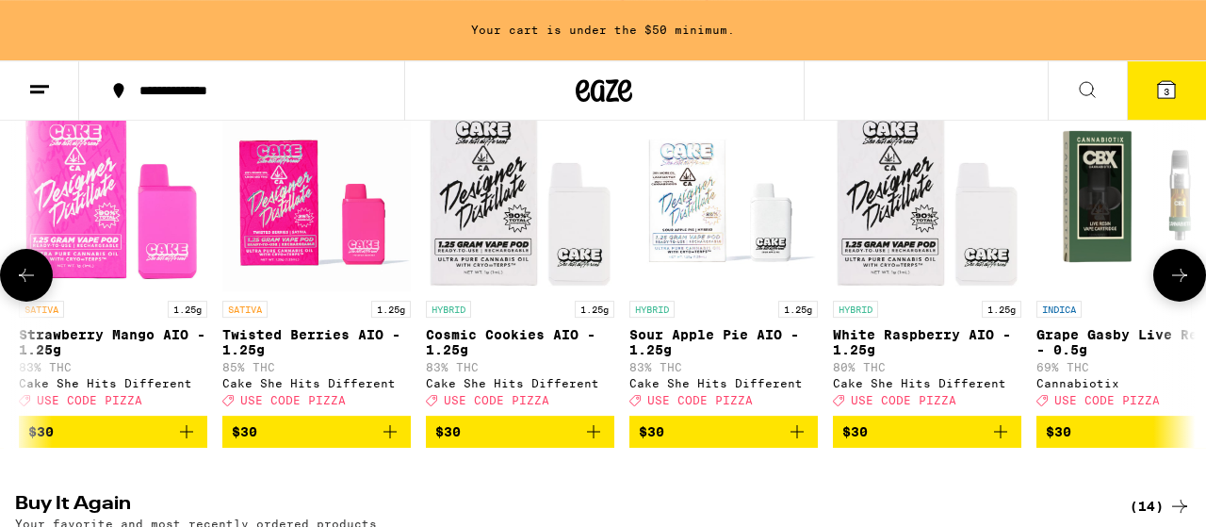
scroll to position [0, 12613]
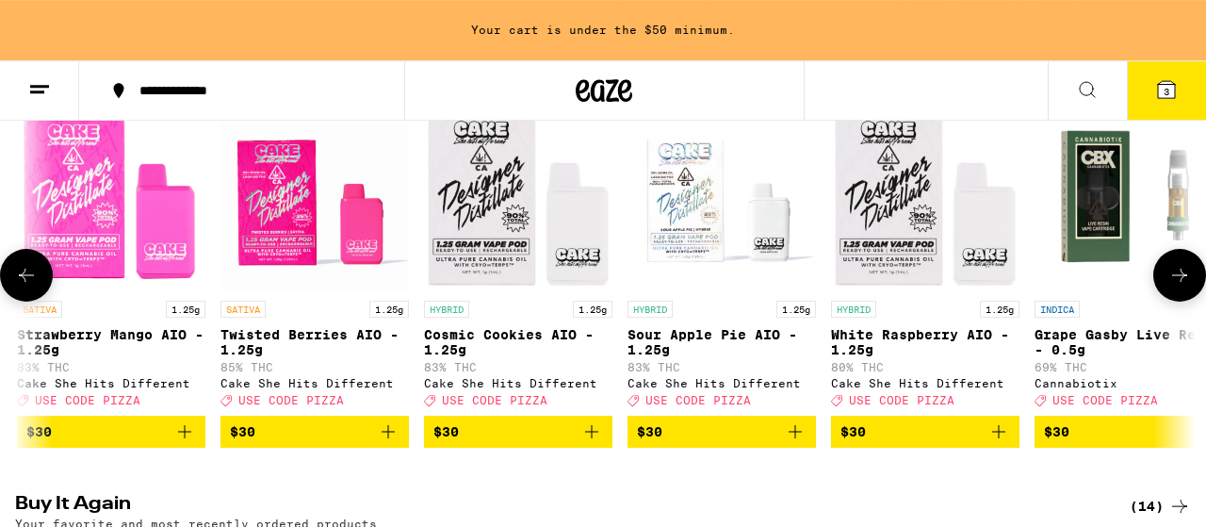
click at [465, 238] on img "Open page for Cosmic Cookies AIO - 1.25g from Cake She Hits Different" at bounding box center [518, 197] width 188 height 188
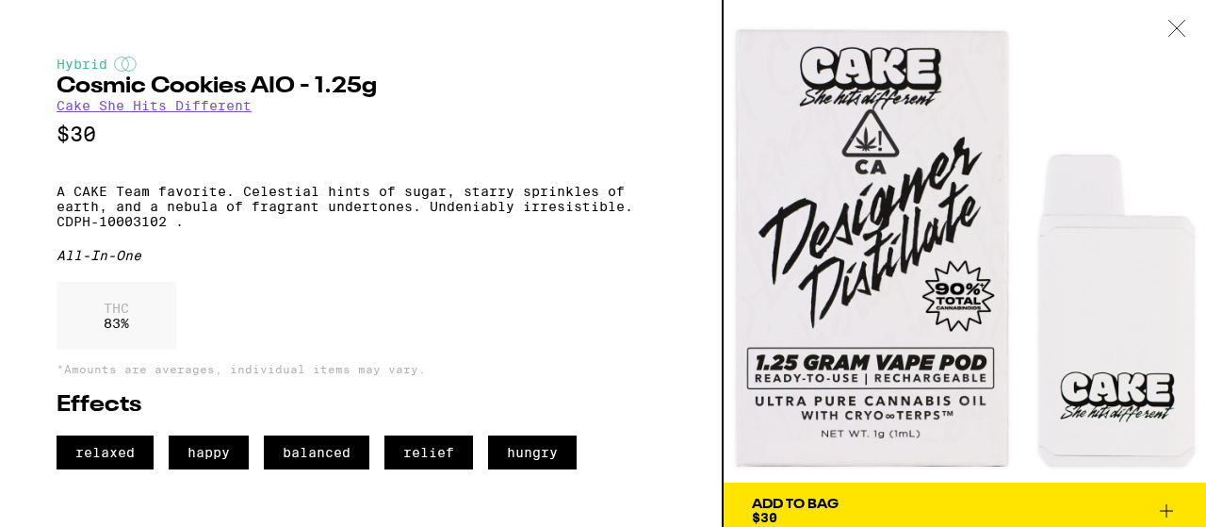
click at [1177, 24] on icon at bounding box center [1176, 28] width 19 height 17
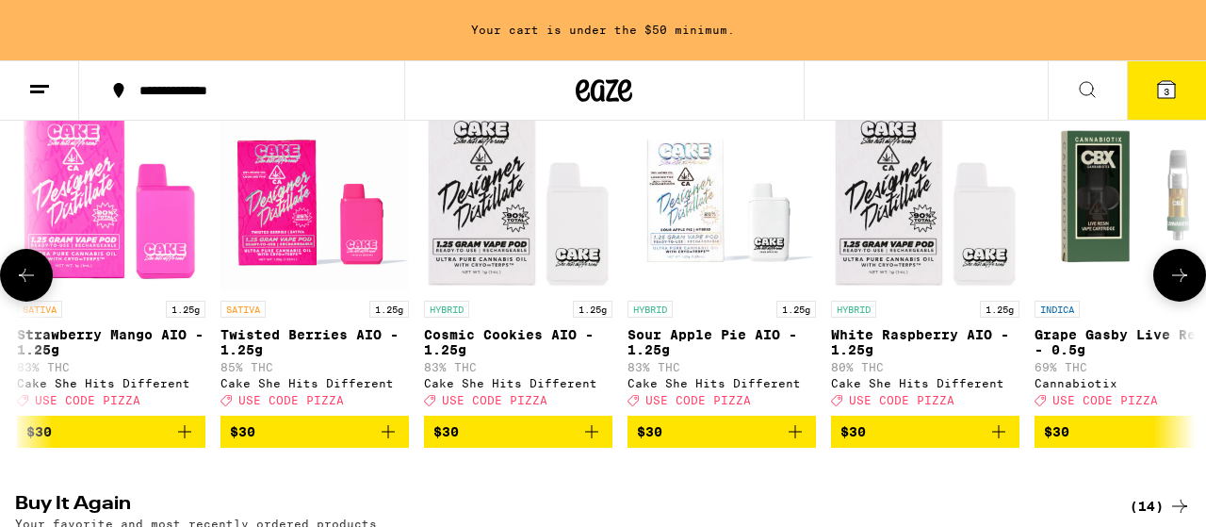
click at [1178, 285] on icon at bounding box center [1179, 275] width 23 height 23
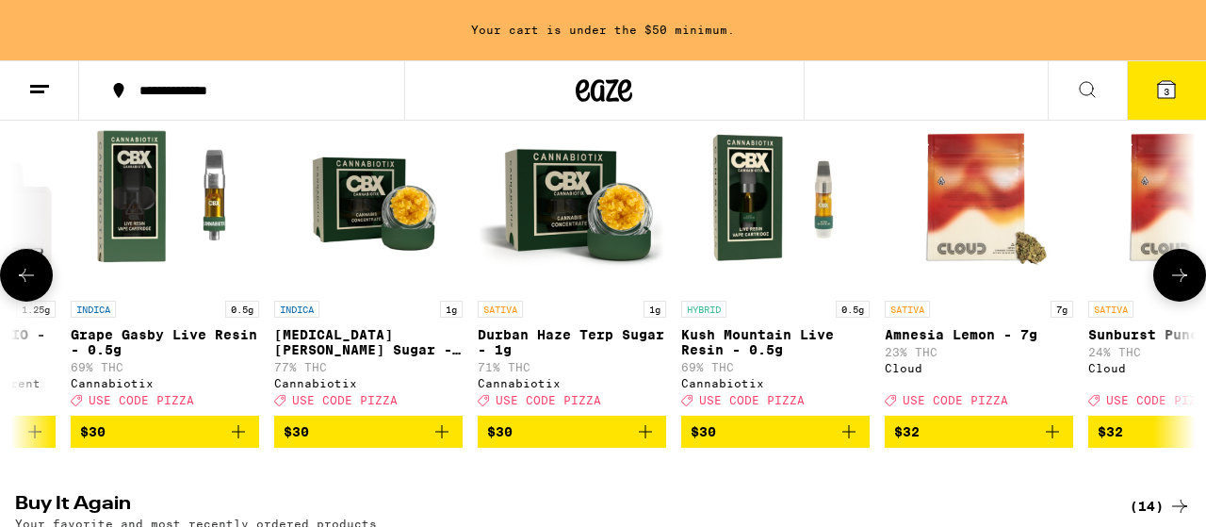
scroll to position [0, 13583]
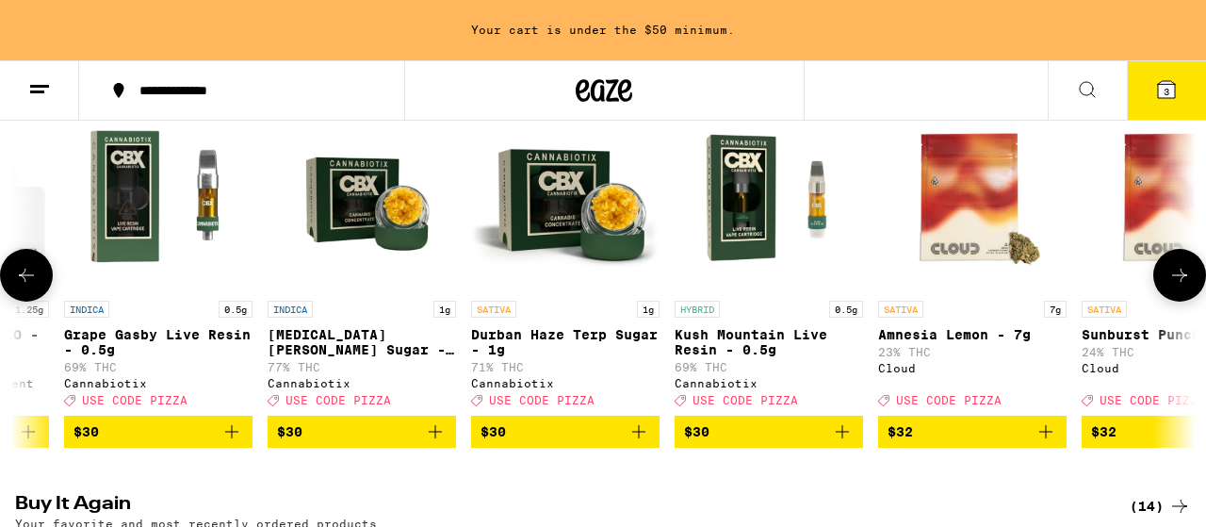
click at [1178, 285] on icon at bounding box center [1179, 275] width 23 height 23
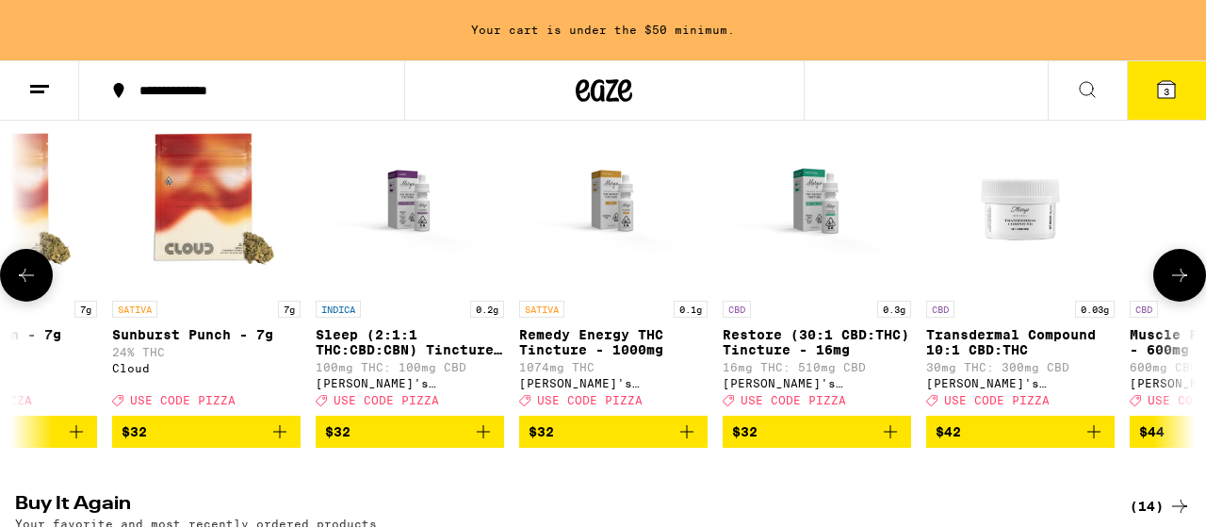
scroll to position [0, 14553]
click at [1178, 285] on icon at bounding box center [1179, 275] width 23 height 23
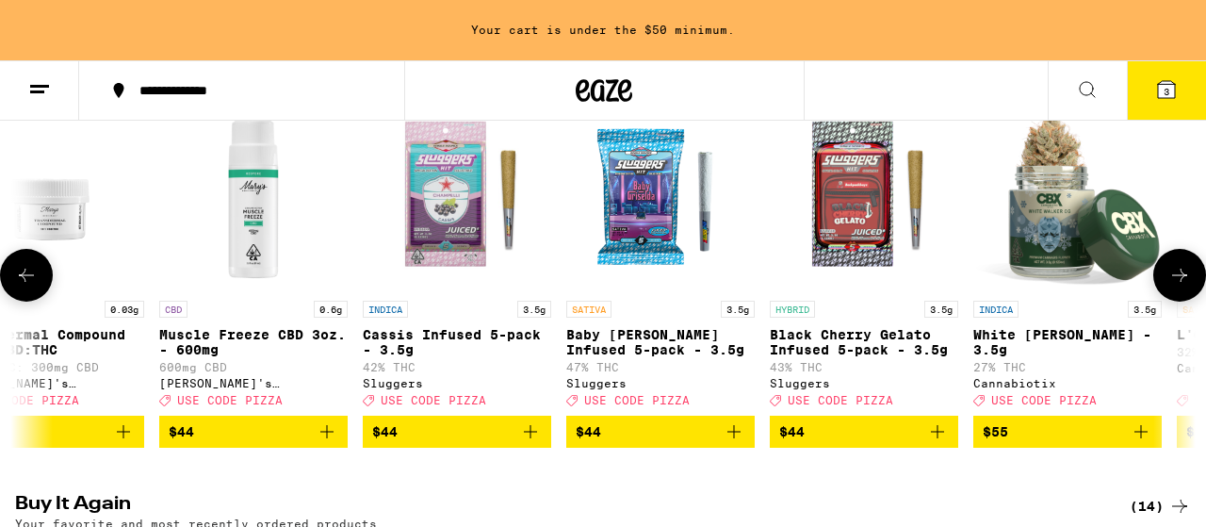
scroll to position [0, 15523]
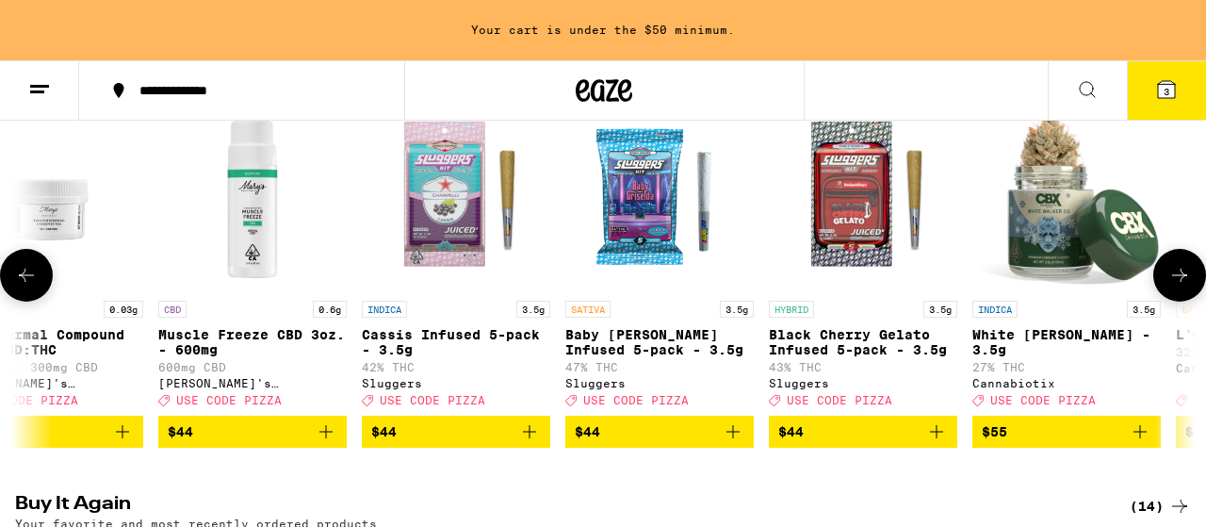
click at [1178, 285] on icon at bounding box center [1179, 275] width 23 height 23
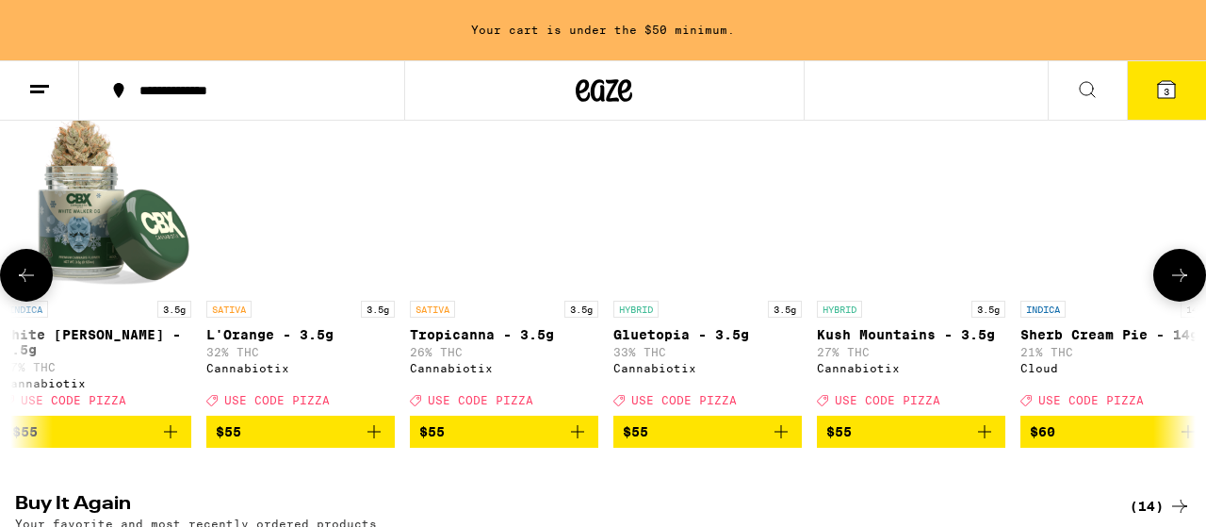
scroll to position [0, 16494]
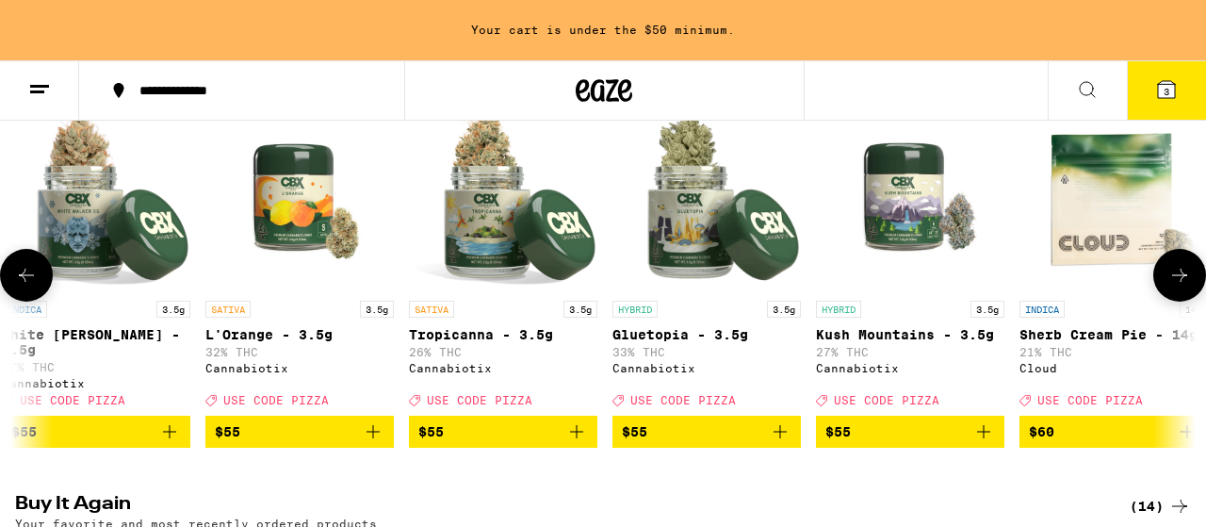
click at [1178, 285] on icon at bounding box center [1179, 275] width 23 height 23
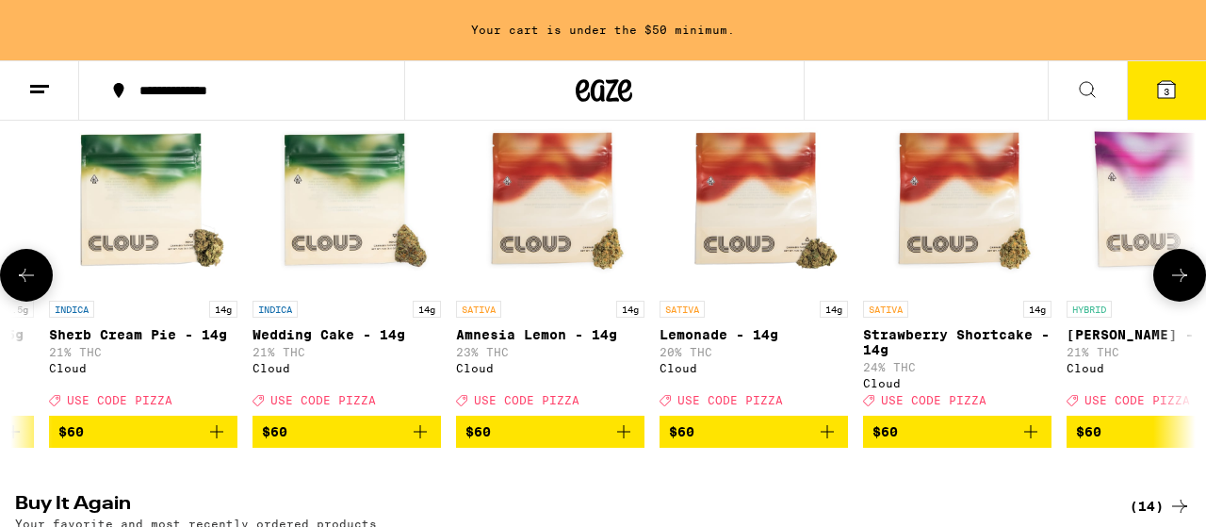
click at [1178, 285] on icon at bounding box center [1179, 275] width 23 height 23
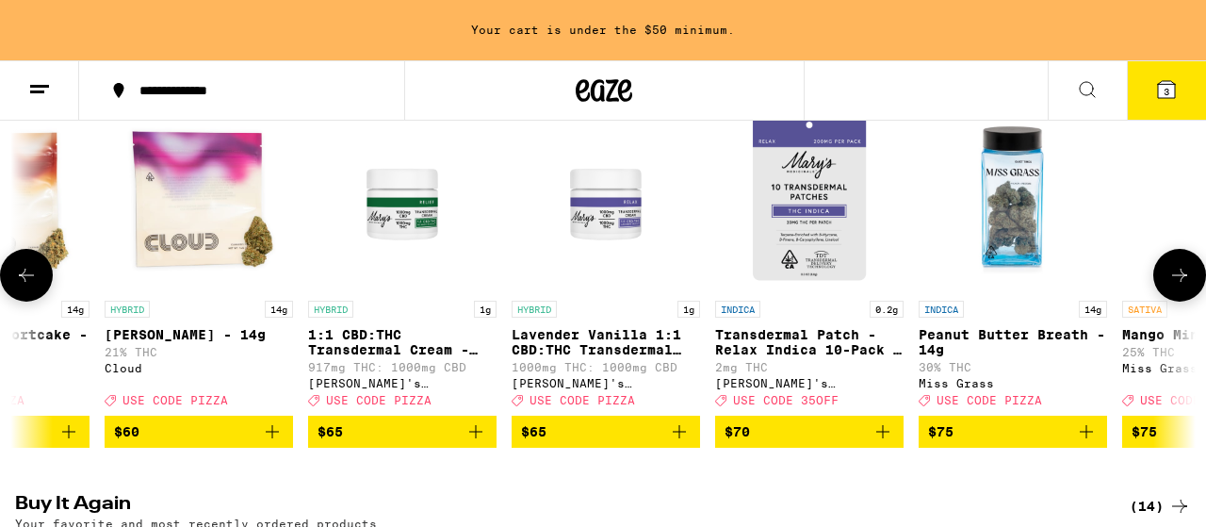
scroll to position [0, 18434]
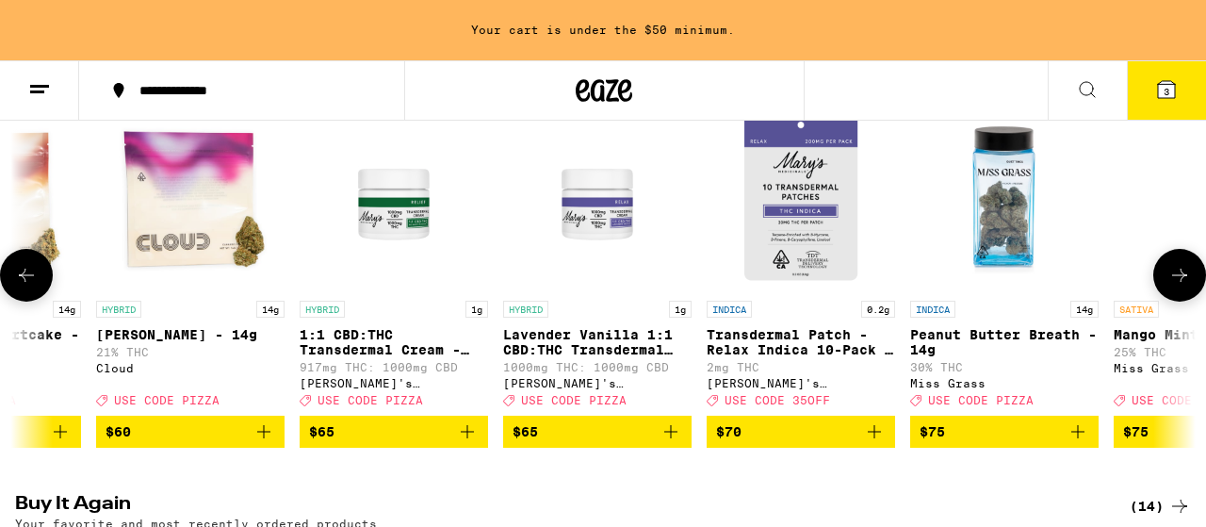
click at [1178, 285] on icon at bounding box center [1179, 275] width 23 height 23
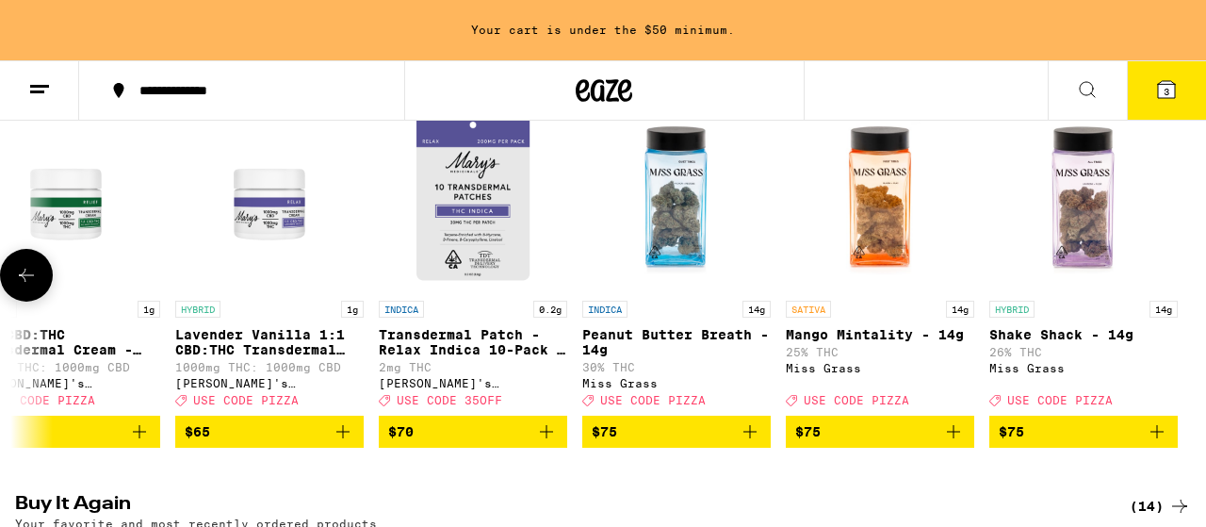
scroll to position [0, 18764]
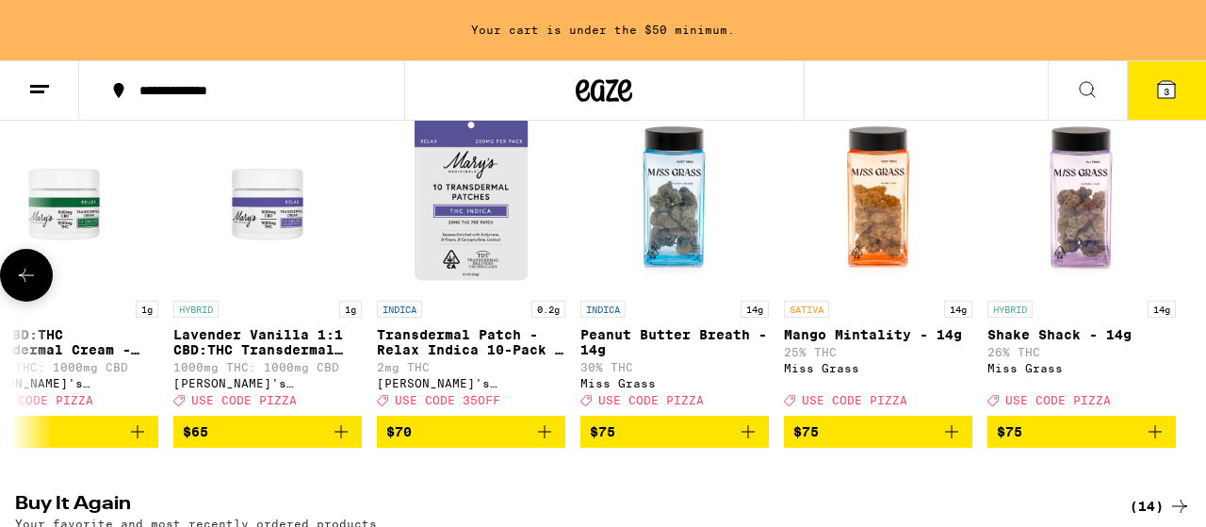
click at [1178, 285] on div at bounding box center [1179, 275] width 53 height 53
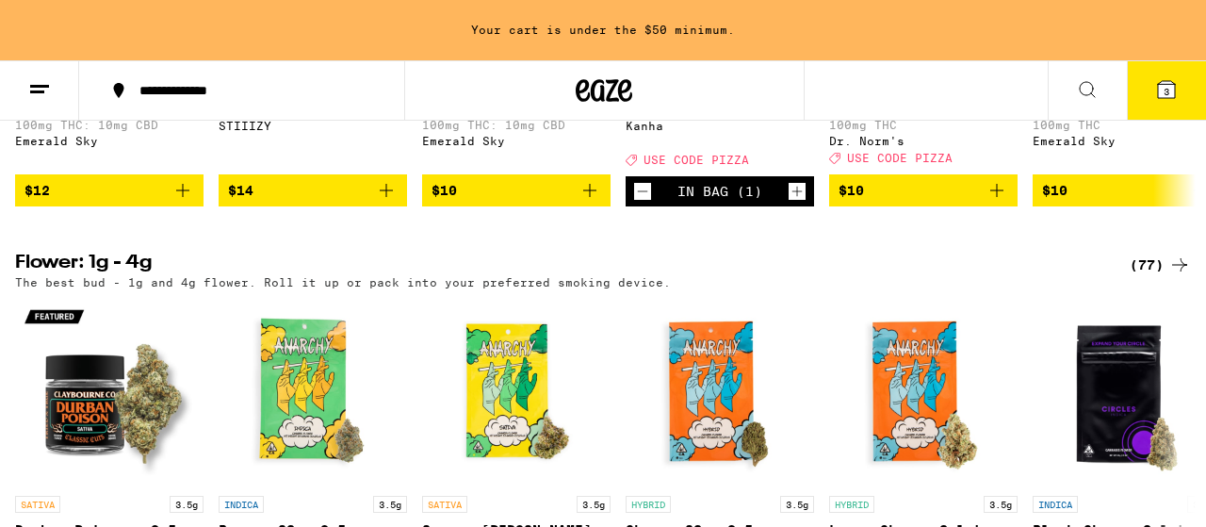
scroll to position [614, 0]
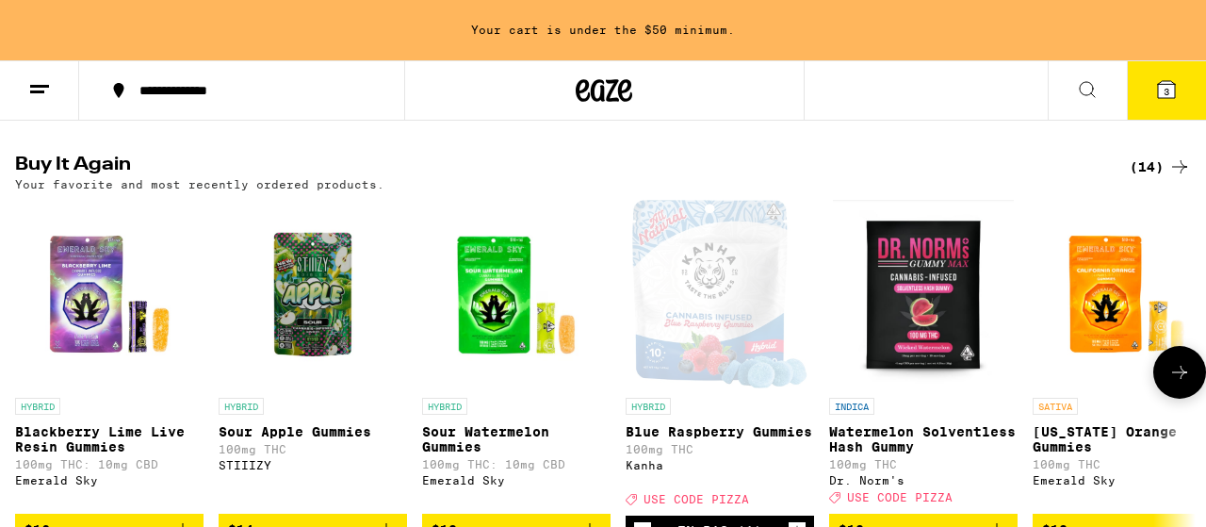
click at [1176, 379] on icon at bounding box center [1179, 371] width 15 height 13
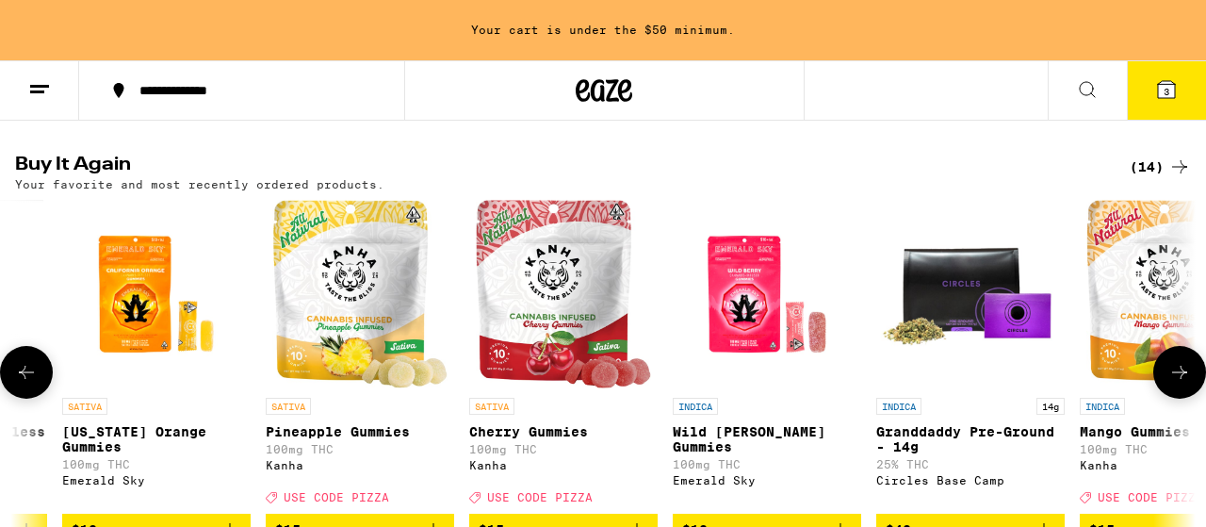
click at [1185, 383] on icon at bounding box center [1179, 372] width 23 height 23
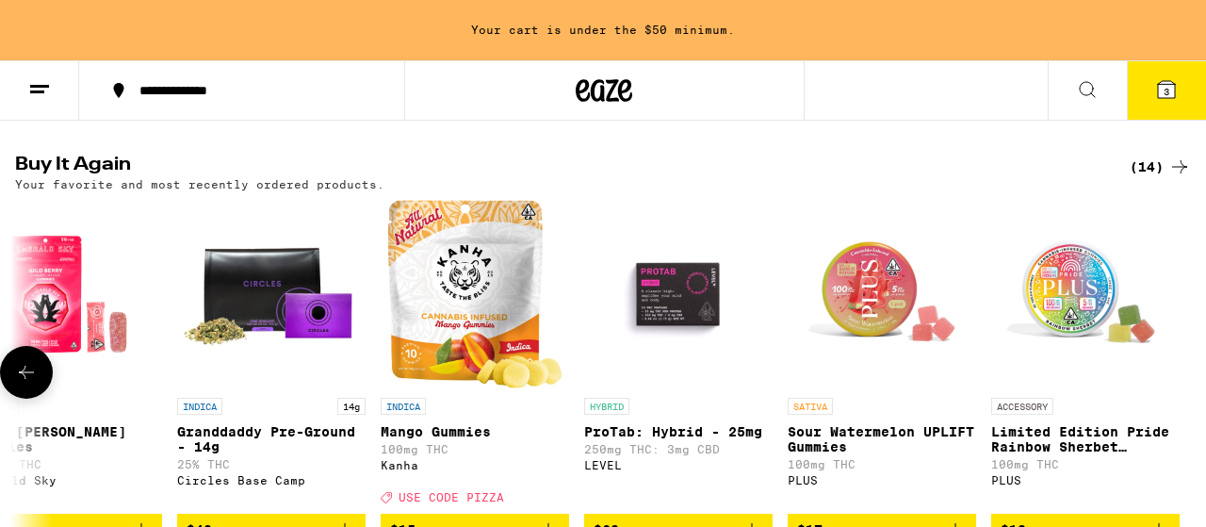
scroll to position [0, 1673]
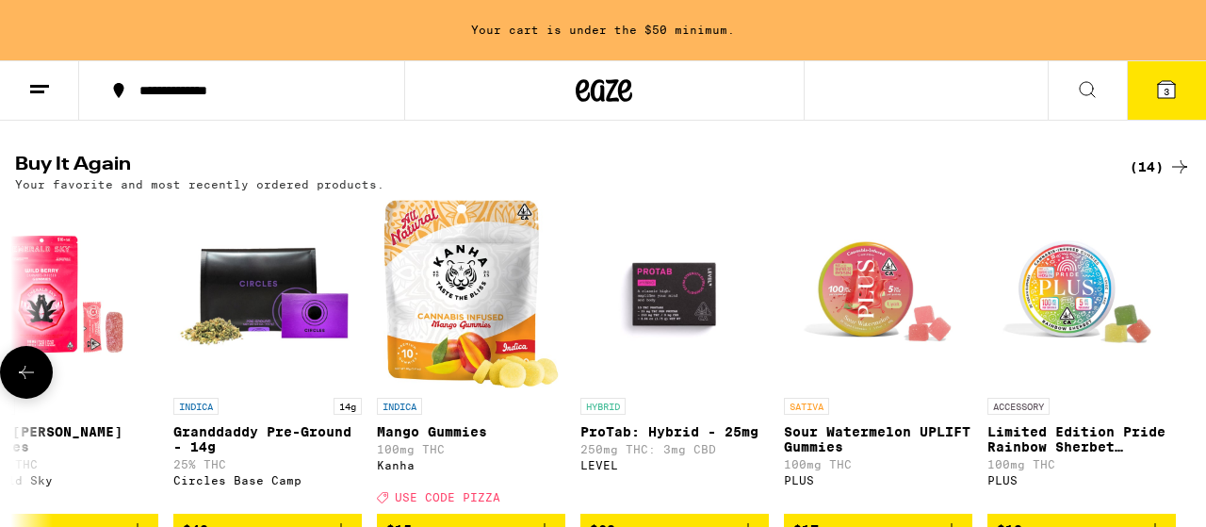
click at [1185, 397] on div at bounding box center [1179, 372] width 53 height 53
click at [1178, 178] on icon at bounding box center [1179, 166] width 23 height 23
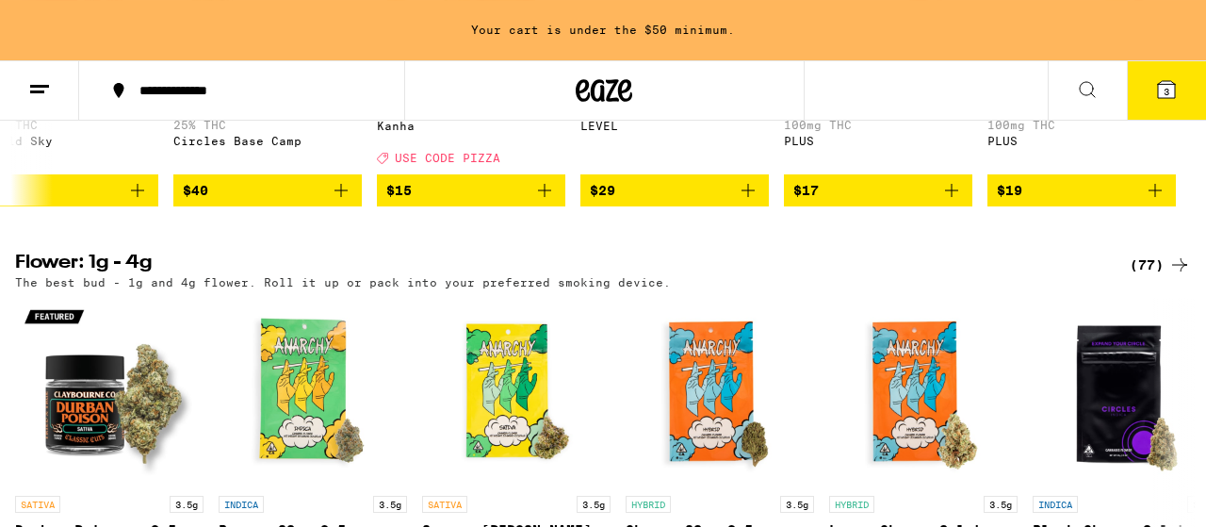
scroll to position [953, 0]
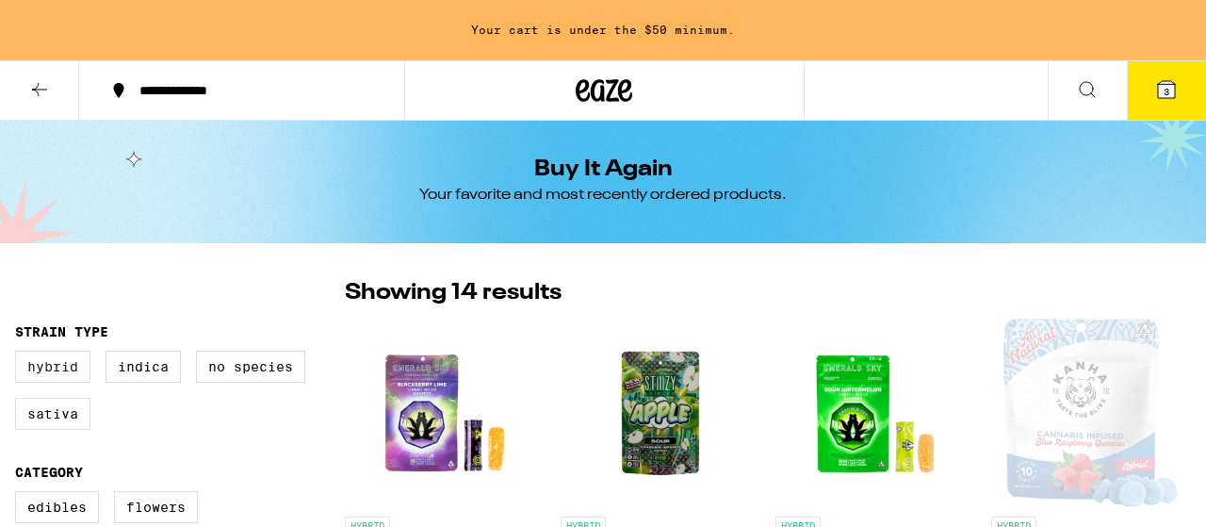
click at [53, 368] on label "Hybrid" at bounding box center [52, 366] width 75 height 32
click at [20, 354] on input "Hybrid" at bounding box center [19, 353] width 1 height 1
checkbox input "true"
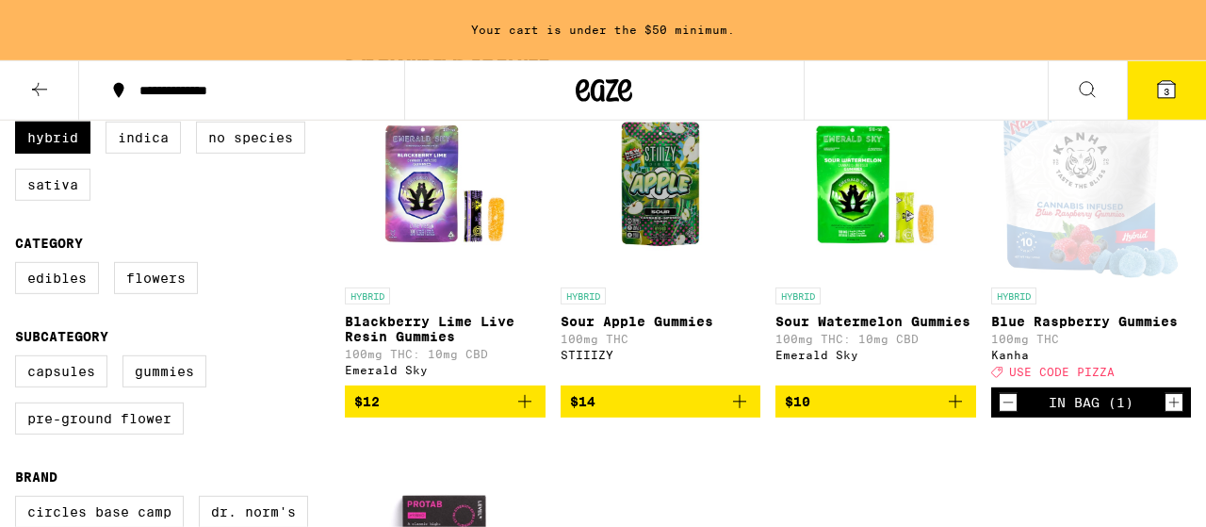
scroll to position [339, 0]
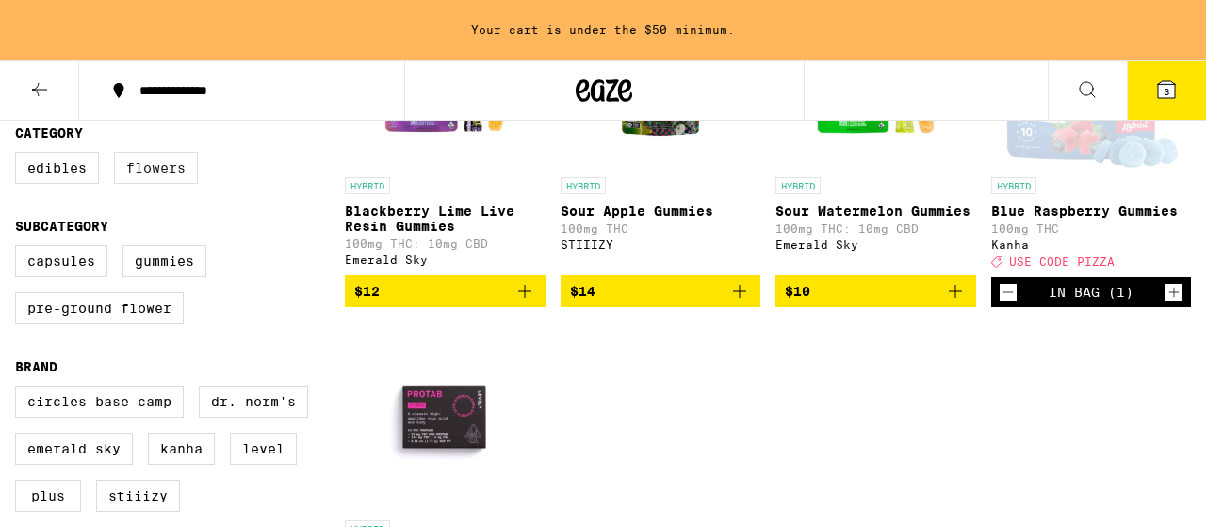
click at [165, 180] on label "Flowers" at bounding box center [156, 168] width 84 height 32
click at [20, 155] on input "Flowers" at bounding box center [19, 154] width 1 height 1
checkbox input "true"
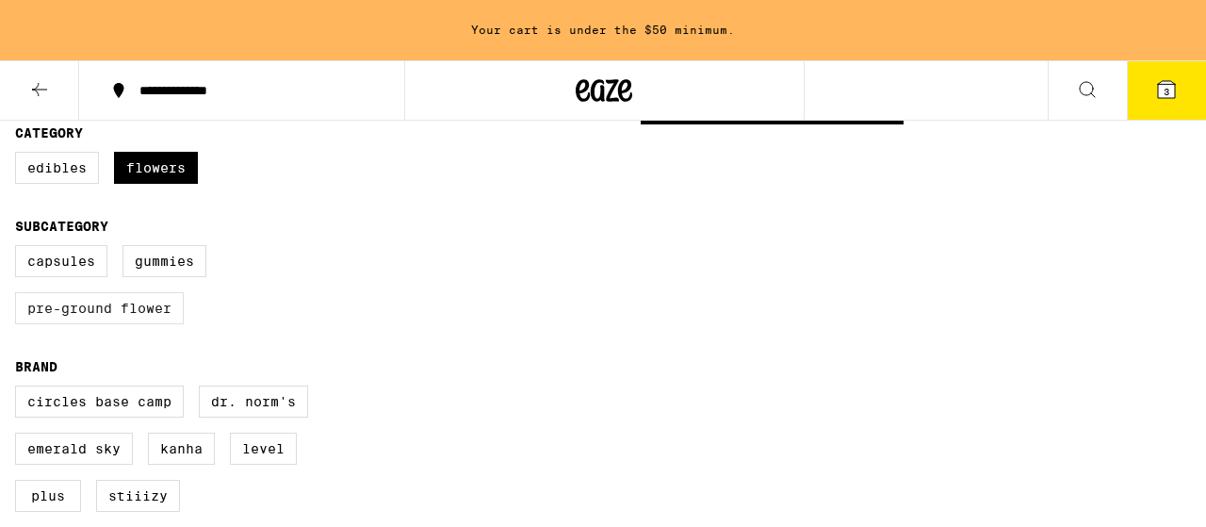
click at [100, 324] on label "Pre-ground Flower" at bounding box center [99, 308] width 169 height 32
click at [20, 249] on input "Pre-ground Flower" at bounding box center [19, 248] width 1 height 1
checkbox input "true"
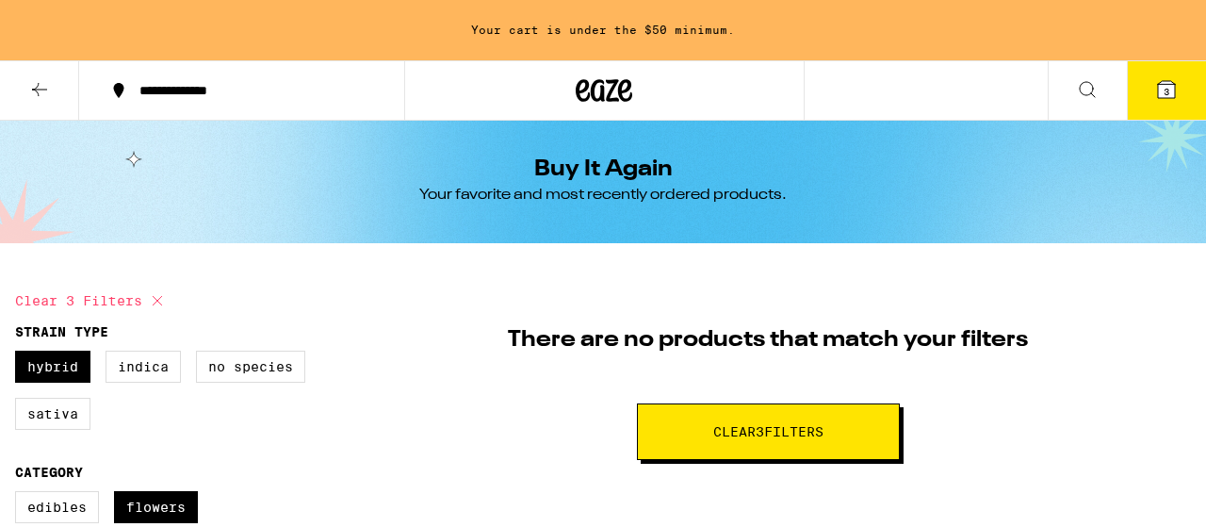
click at [749, 421] on button "Clear 3 filter s" at bounding box center [768, 431] width 263 height 57
checkbox input "false"
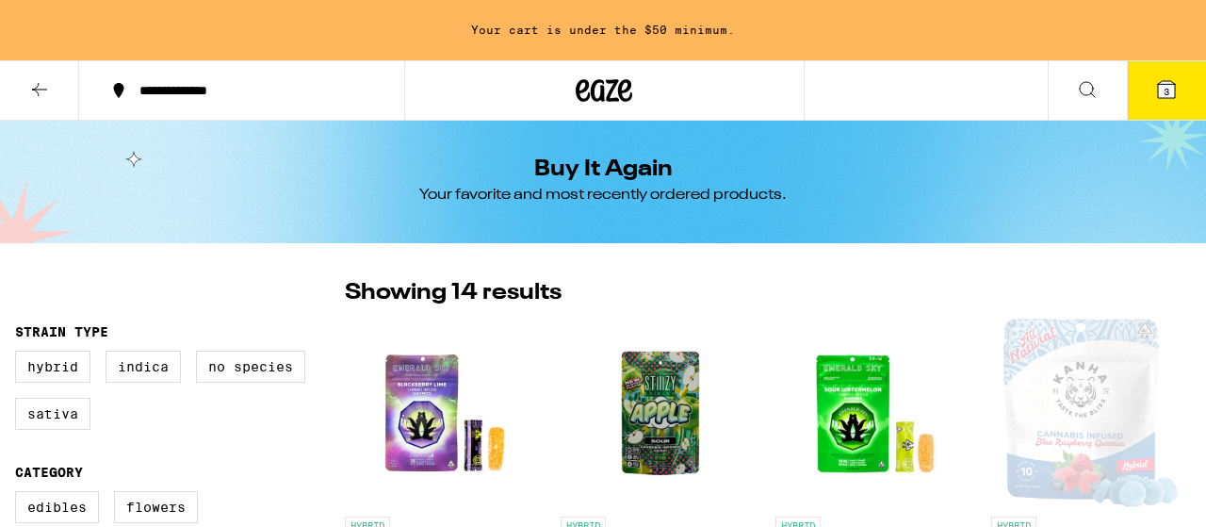
scroll to position [339, 0]
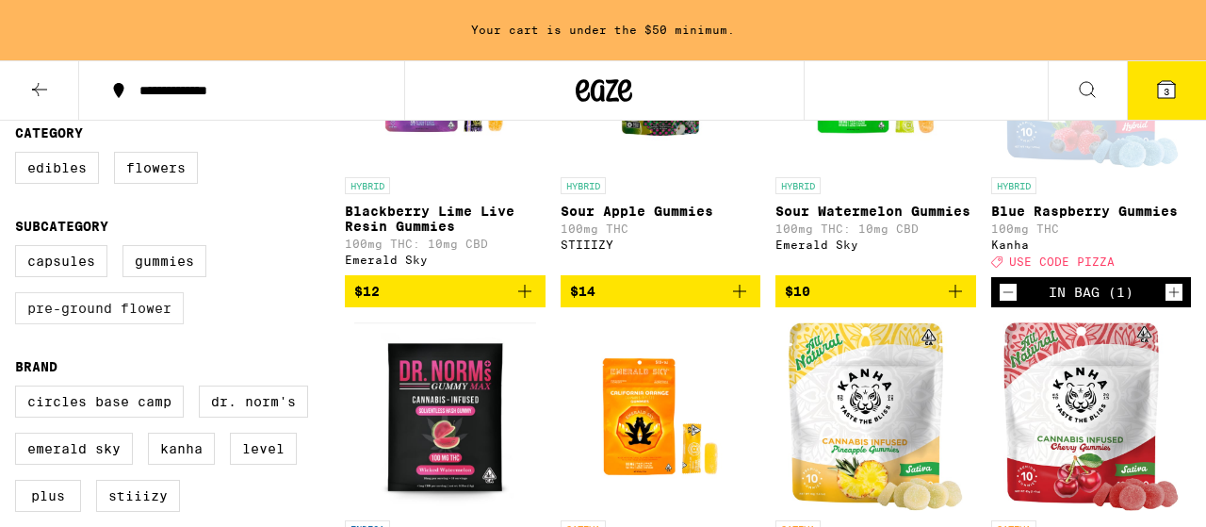
click at [122, 321] on label "Pre-ground Flower" at bounding box center [99, 308] width 169 height 32
click at [20, 249] on input "Pre-ground Flower" at bounding box center [19, 248] width 1 height 1
checkbox input "true"
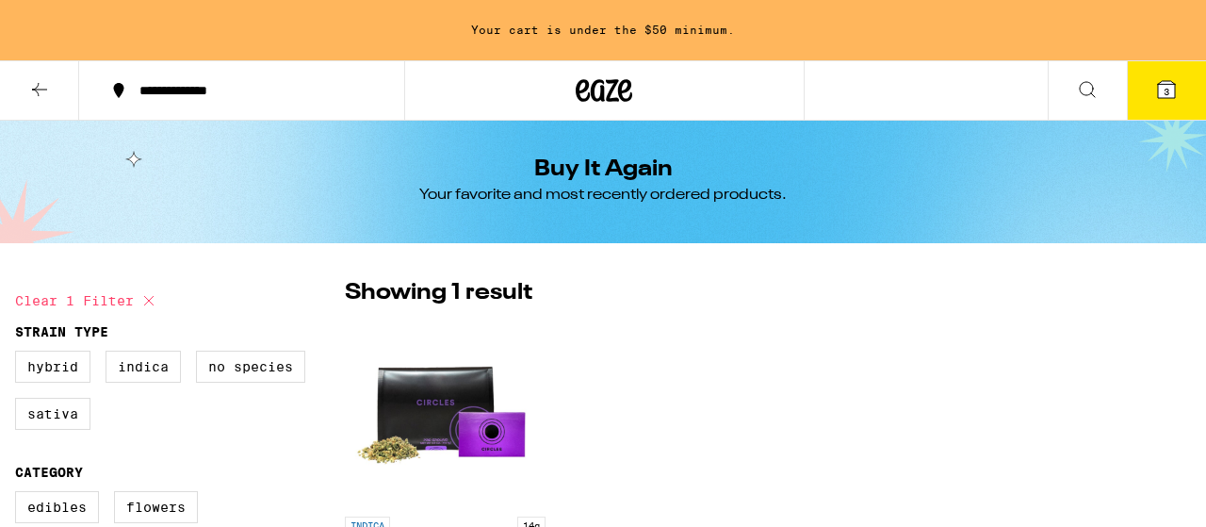
click at [449, 386] on img "Open page for Granddaddy Pre-Ground - 14g from Circles Base Camp" at bounding box center [444, 412] width 188 height 188
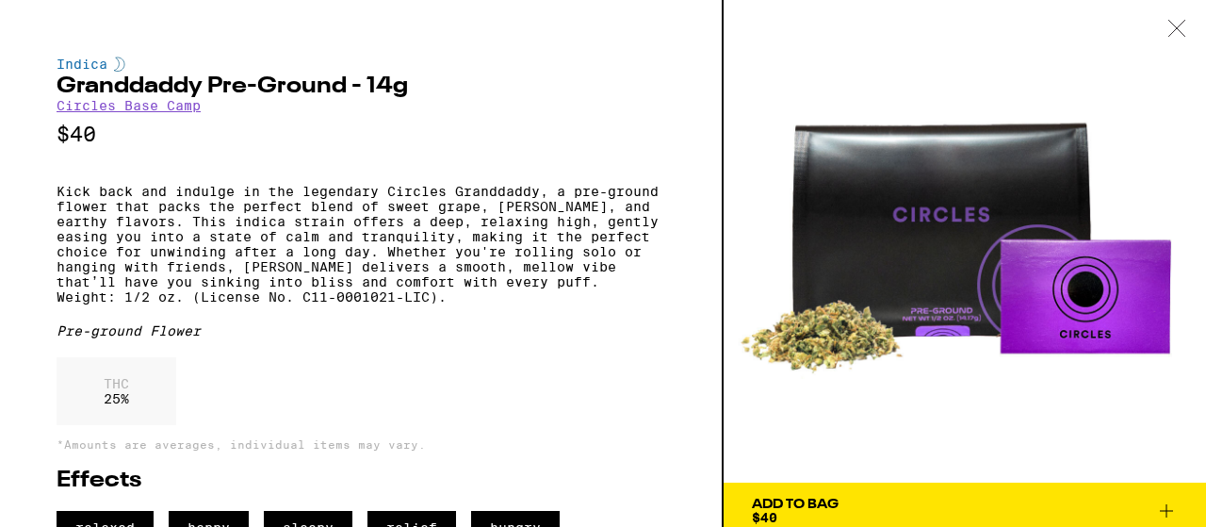
scroll to position [351, 0]
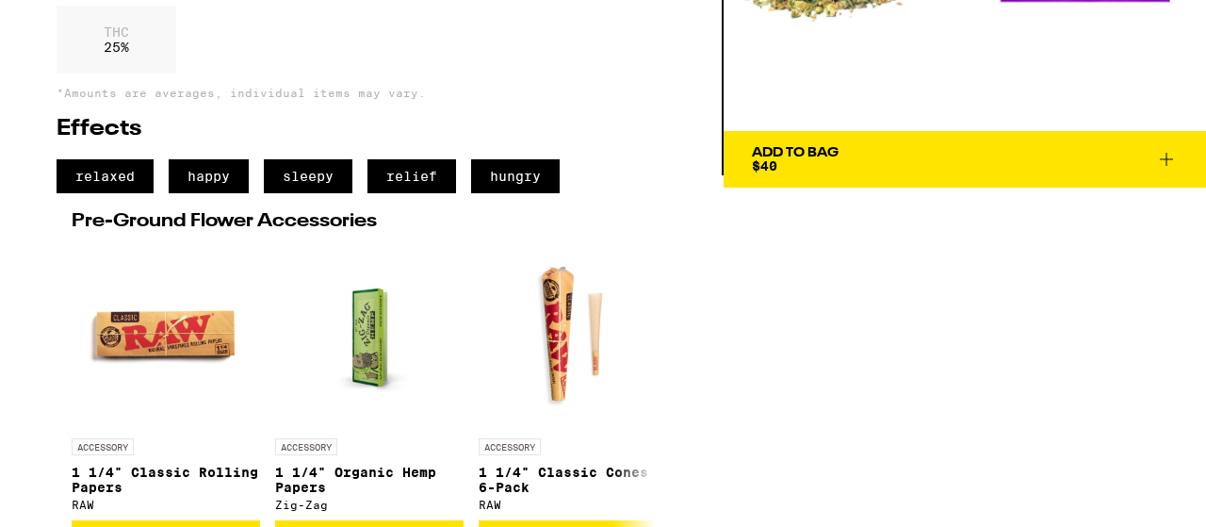
click at [1168, 154] on icon at bounding box center [1166, 159] width 23 height 23
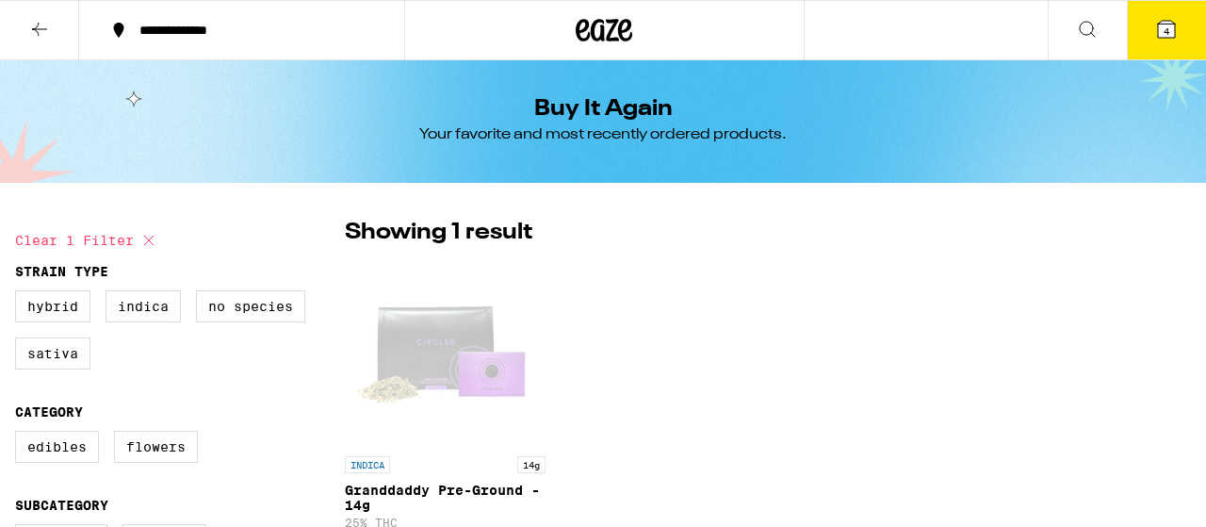
click at [1169, 29] on span "4" at bounding box center [1166, 30] width 6 height 11
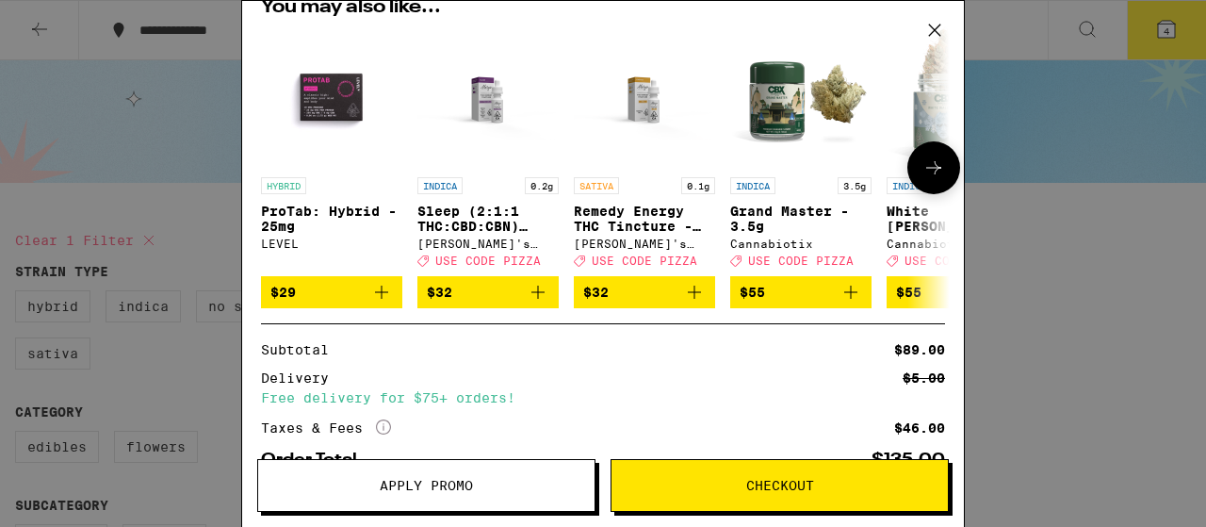
scroll to position [480, 0]
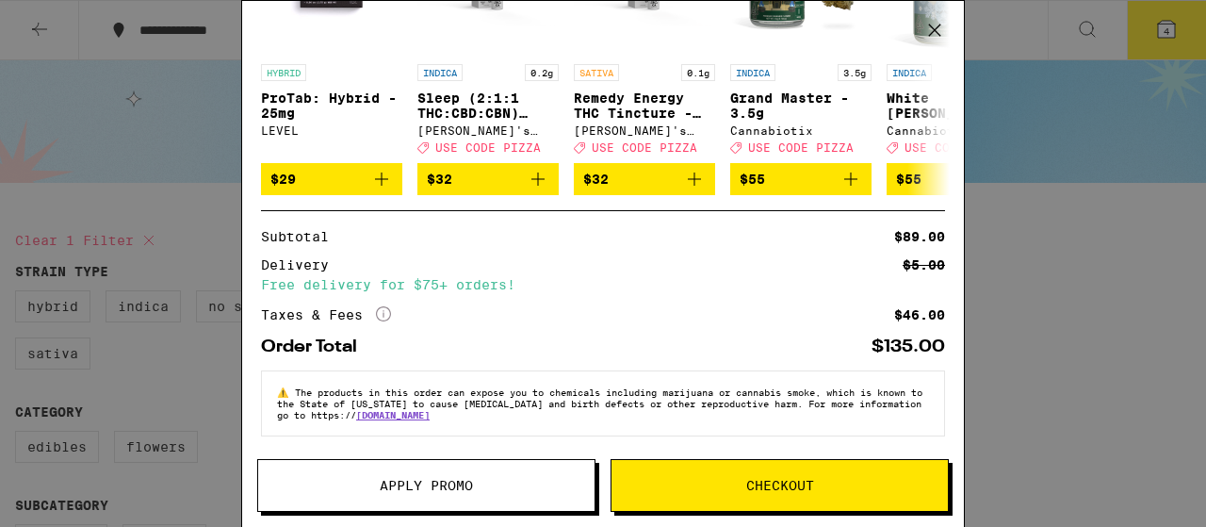
click at [413, 489] on span "Apply Promo" at bounding box center [426, 485] width 93 height 13
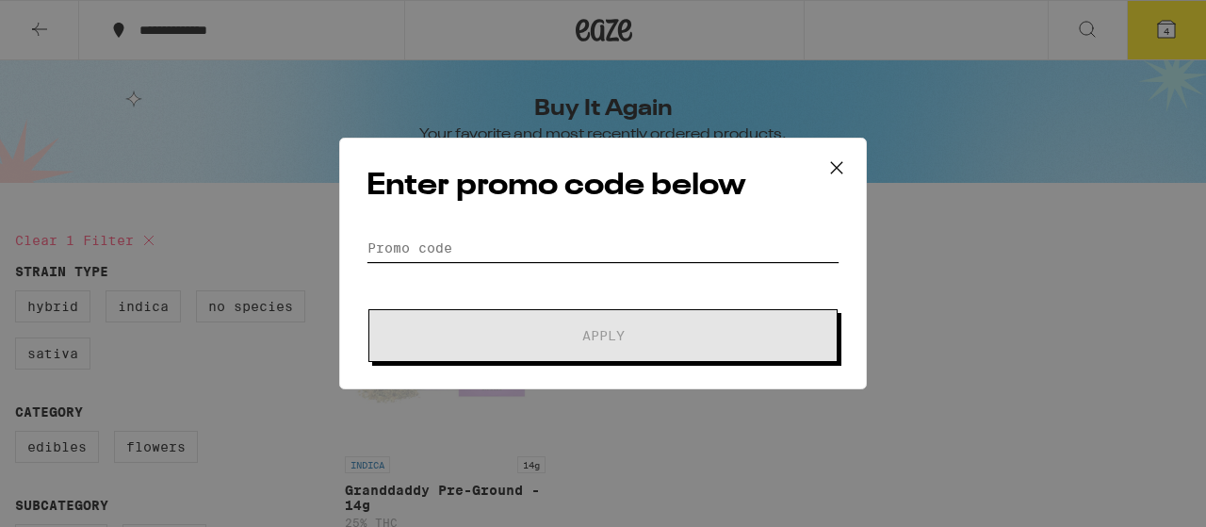
click at [400, 248] on input "Promo Code" at bounding box center [602, 248] width 473 height 28
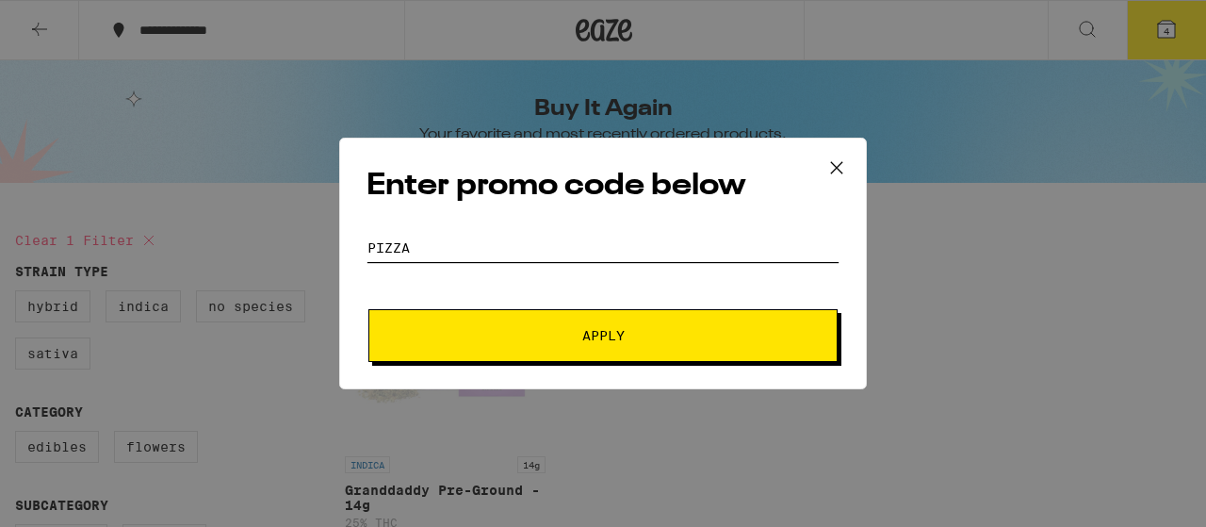
type input "PIZZA"
click at [575, 340] on span "Apply" at bounding box center [602, 335] width 339 height 13
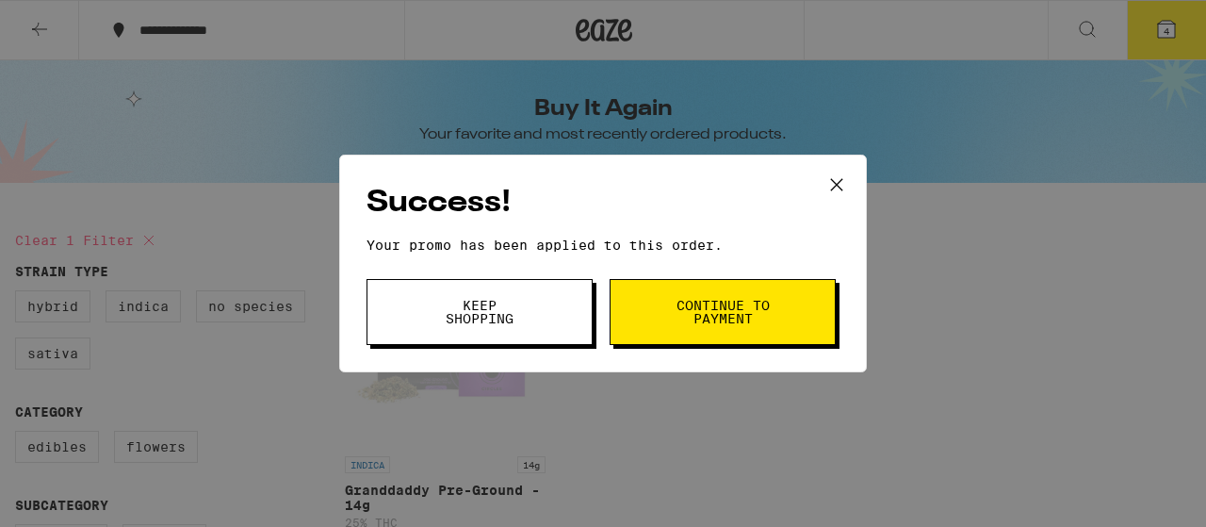
click at [655, 309] on button "Continue to payment" at bounding box center [722, 312] width 226 height 66
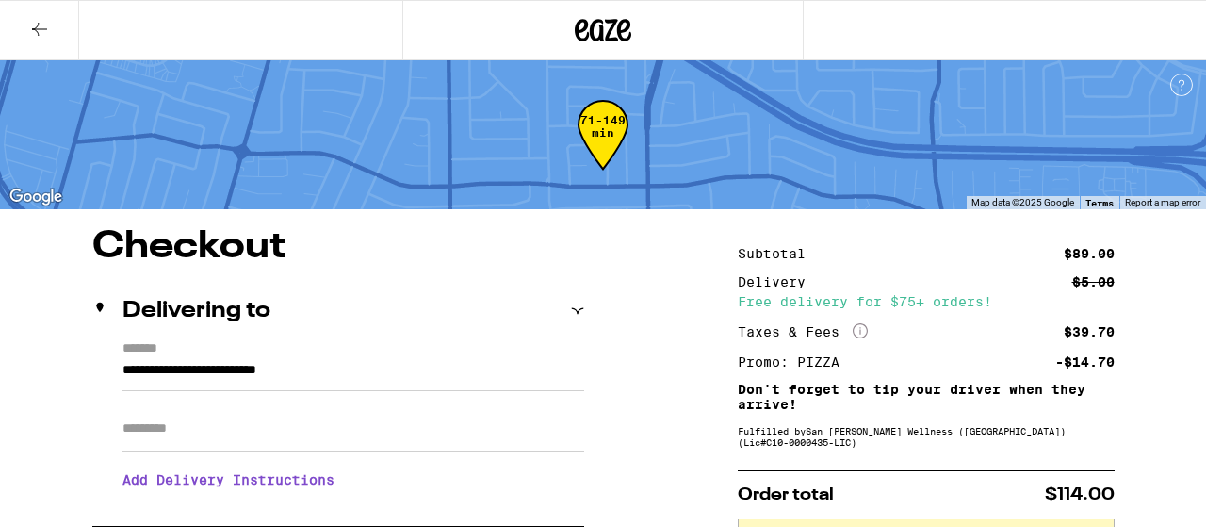
scroll to position [339, 0]
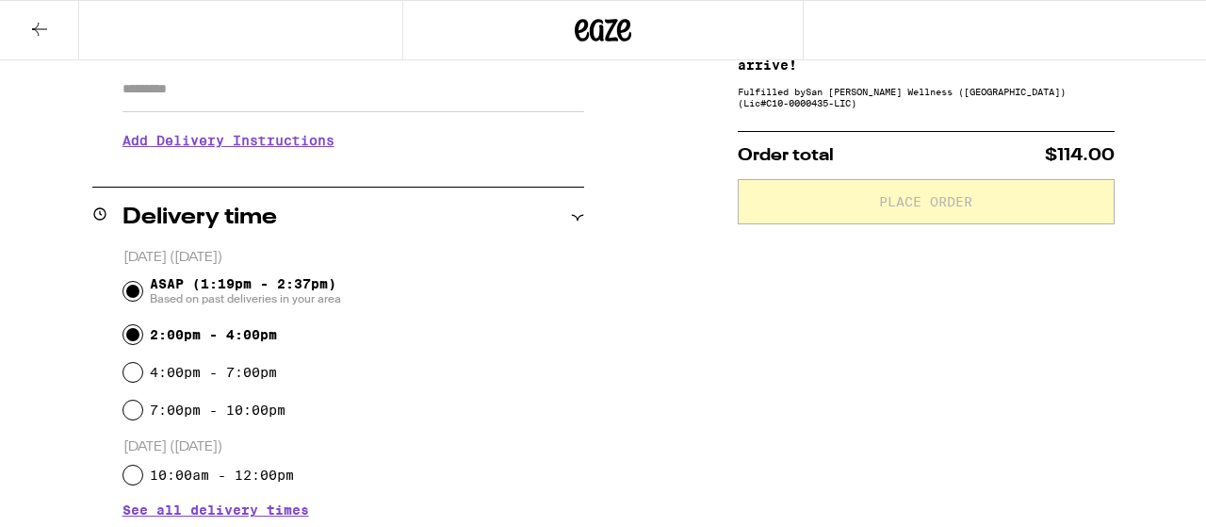
click at [132, 333] on input "2:00pm - 4:00pm" at bounding box center [132, 334] width 19 height 19
radio input "true"
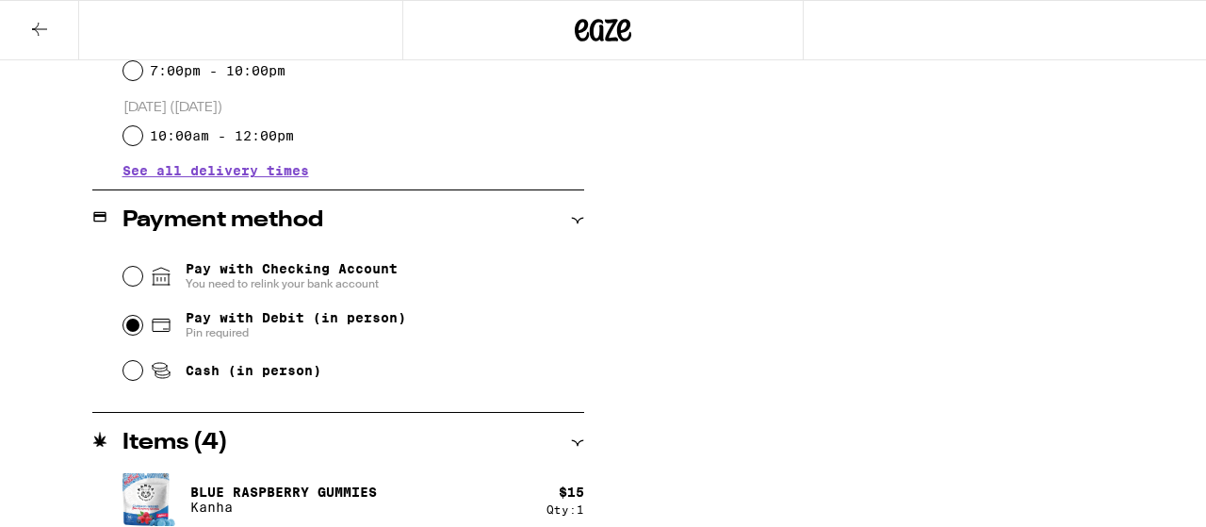
click at [131, 325] on input "Pay with Debit (in person) Pin required" at bounding box center [132, 325] width 19 height 19
radio input "true"
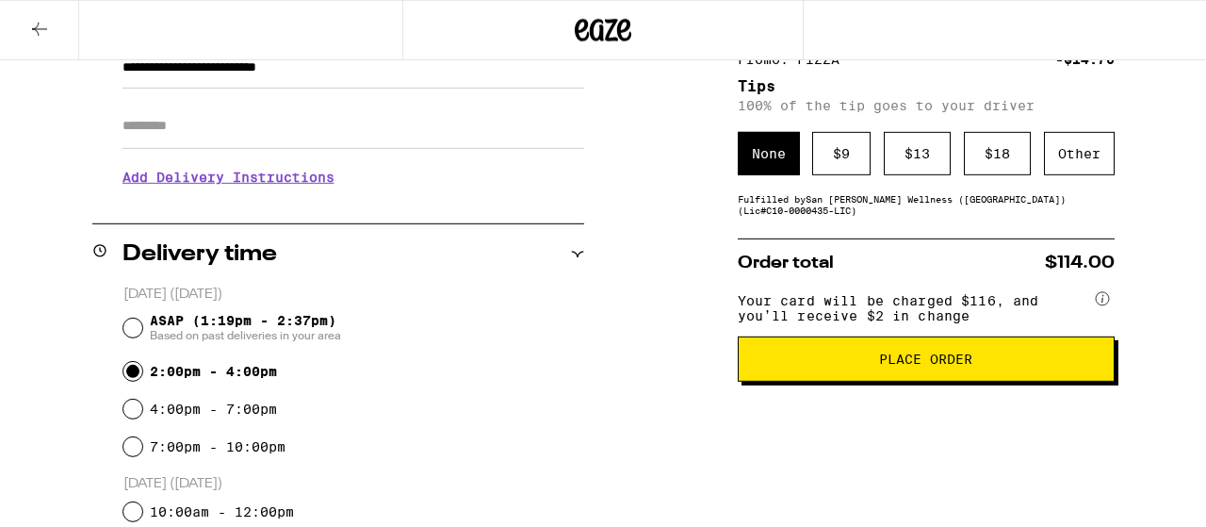
scroll to position [217, 0]
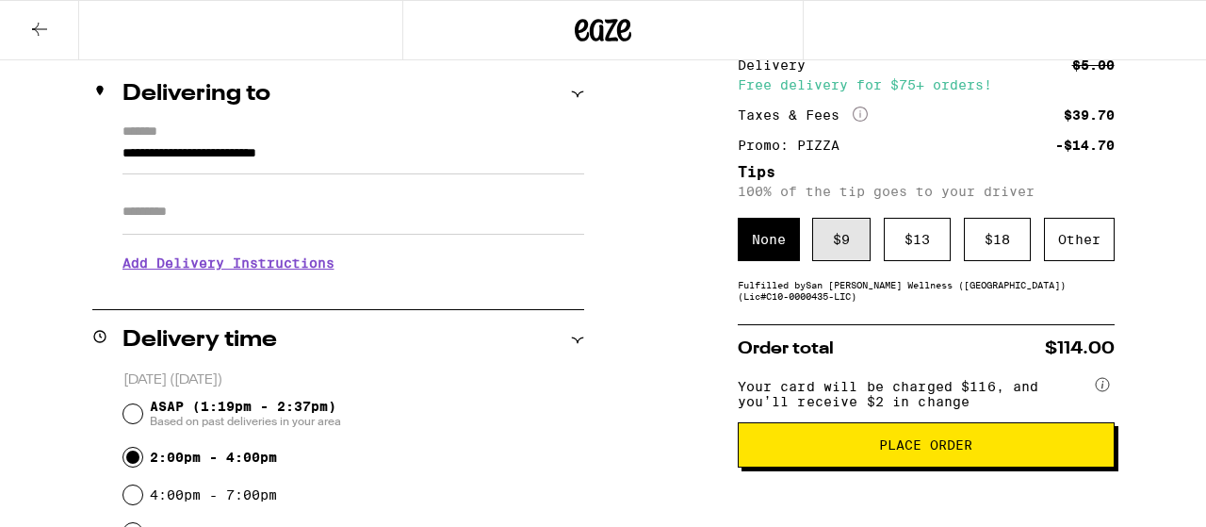
click at [844, 242] on div "$ 9" at bounding box center [841, 239] width 58 height 43
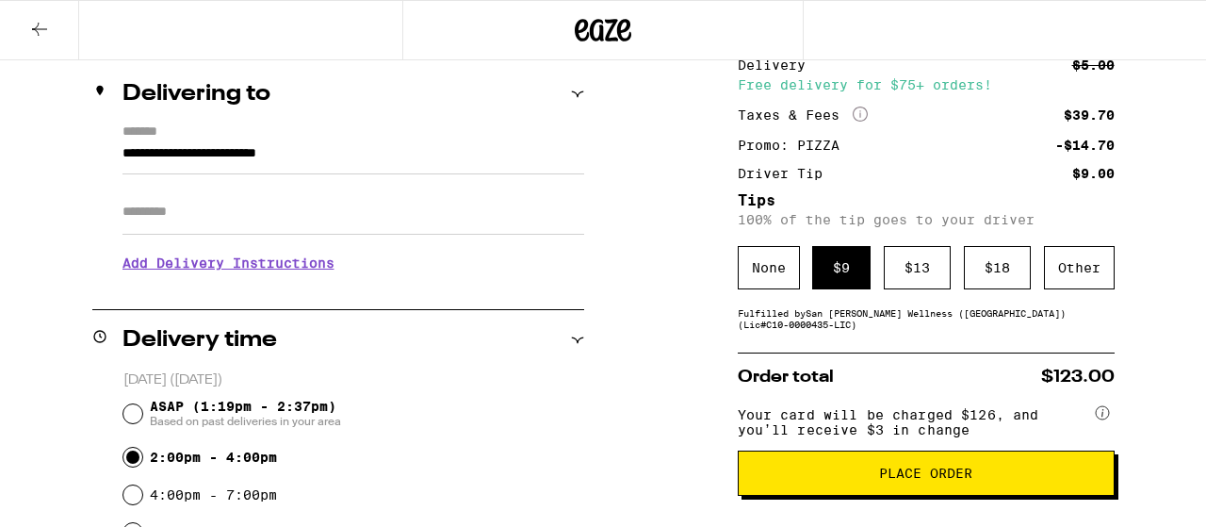
click at [913, 479] on span "Place Order" at bounding box center [925, 472] width 93 height 13
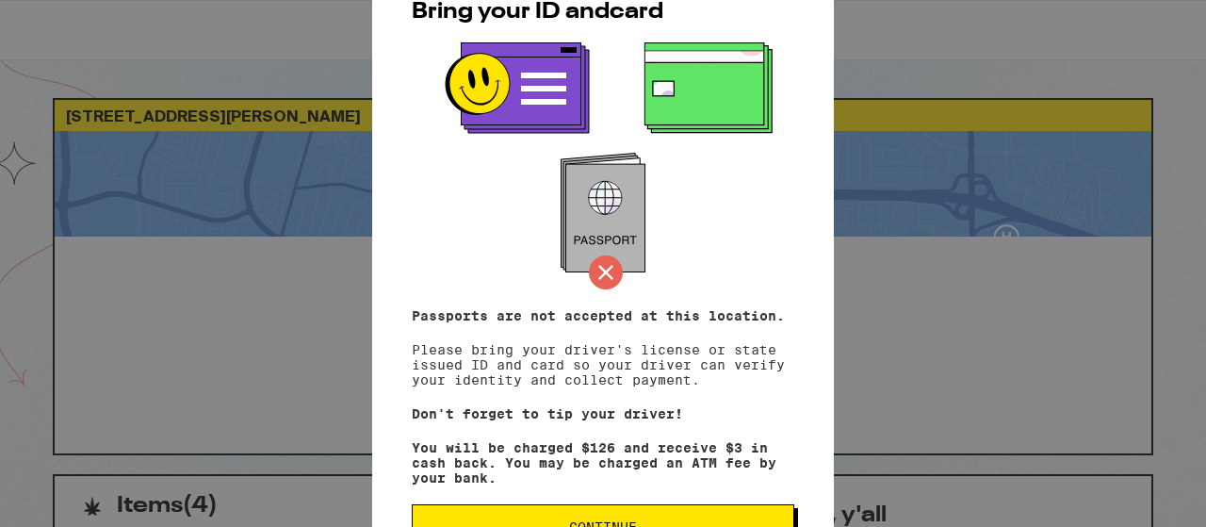
scroll to position [72, 0]
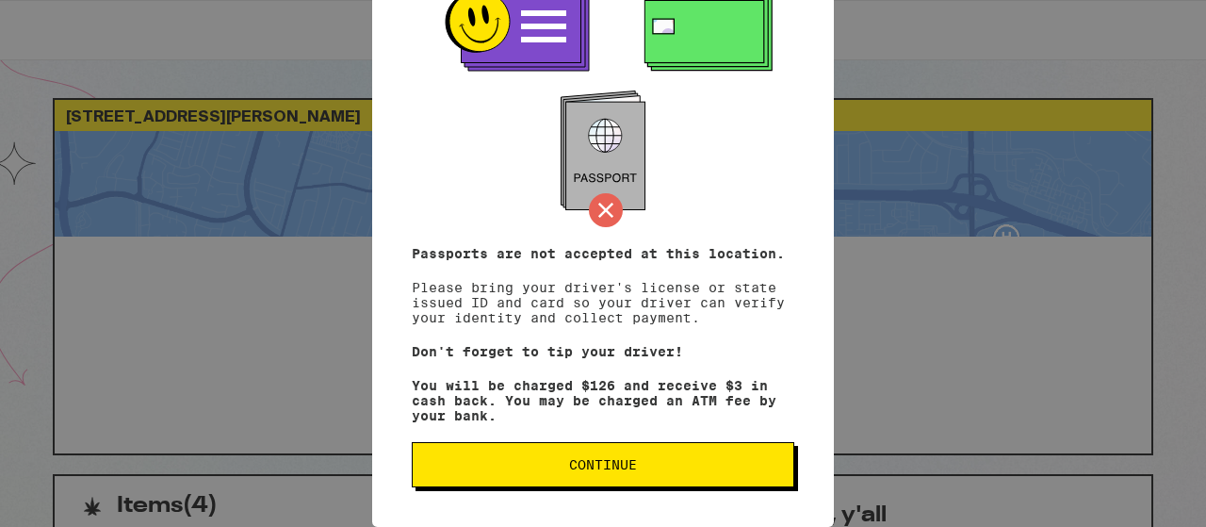
click at [621, 462] on span "Continue" at bounding box center [603, 464] width 68 height 13
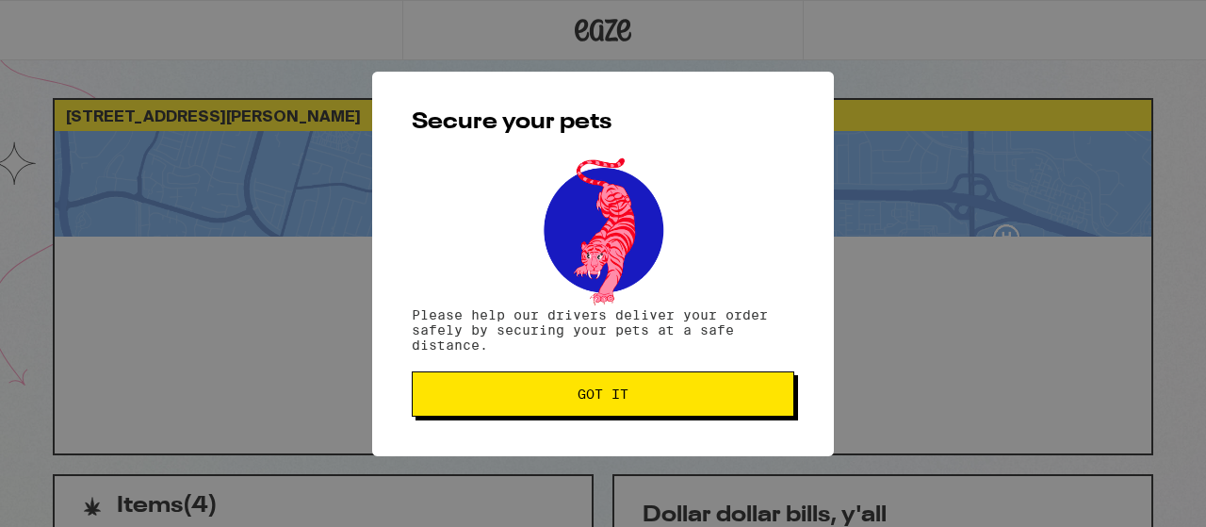
click at [617, 391] on span "Got it" at bounding box center [602, 393] width 51 height 13
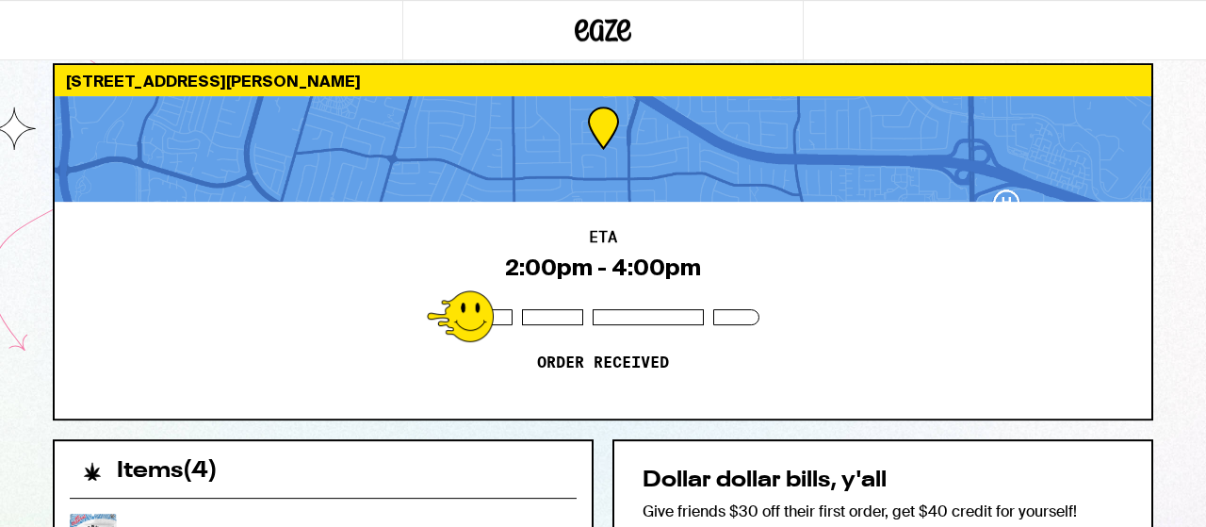
scroll to position [0, 0]
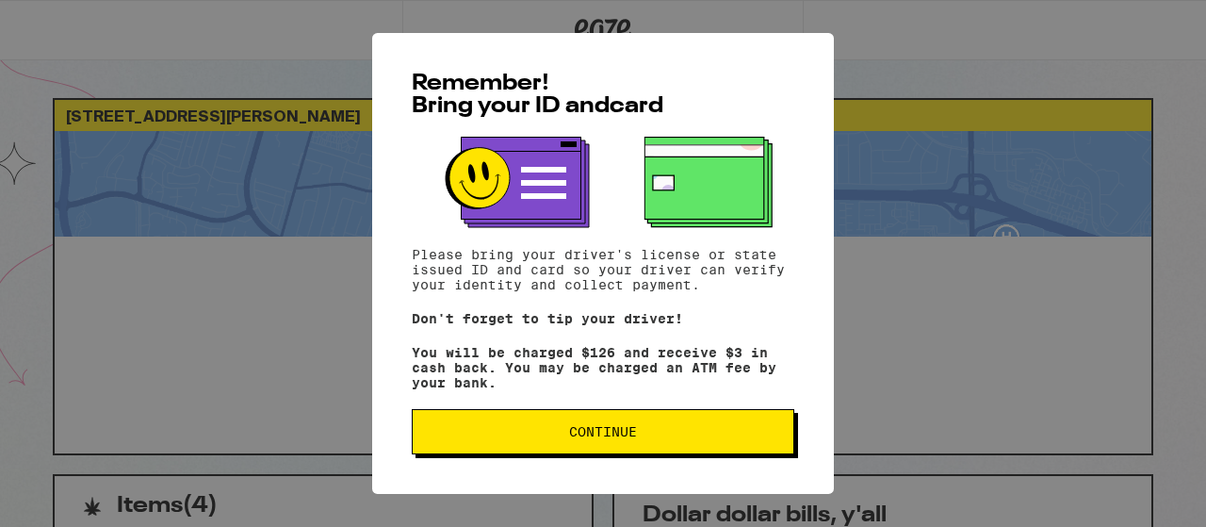
click at [616, 438] on span "Continue" at bounding box center [603, 431] width 68 height 13
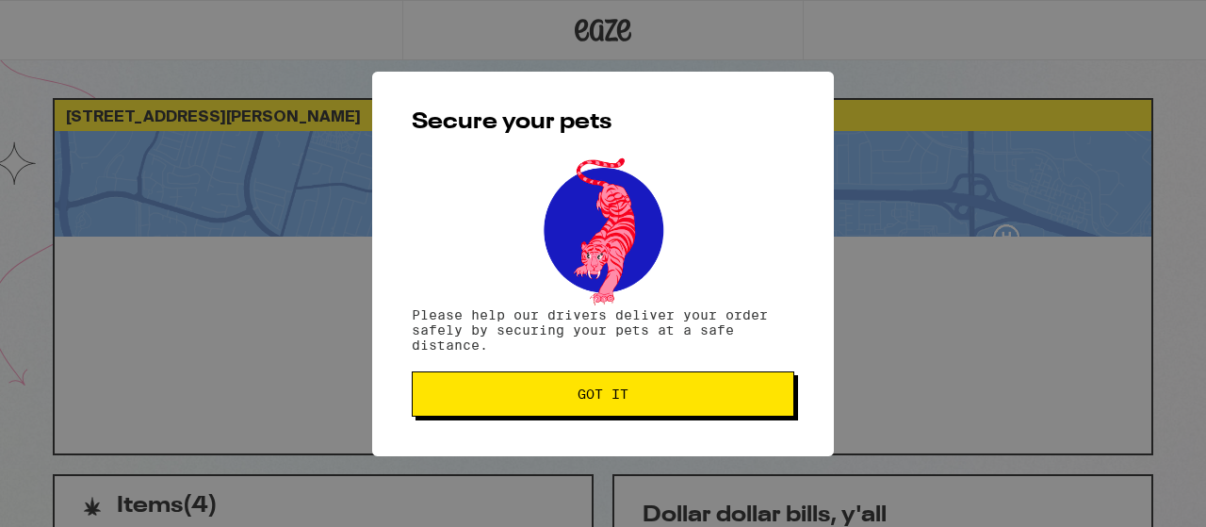
click at [589, 398] on span "Got it" at bounding box center [602, 393] width 51 height 13
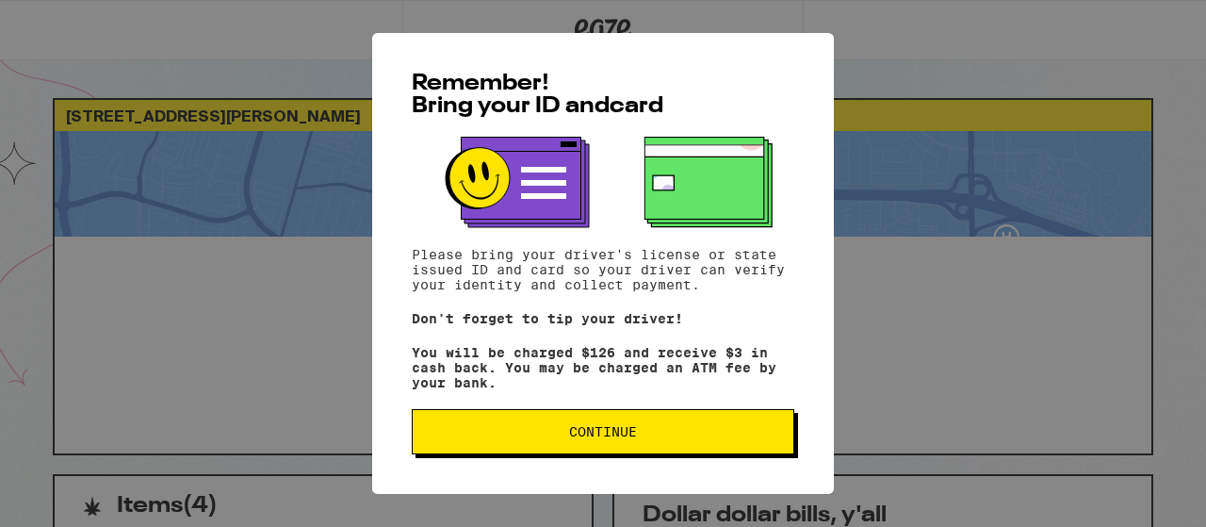
click at [589, 438] on span "Continue" at bounding box center [603, 431] width 68 height 13
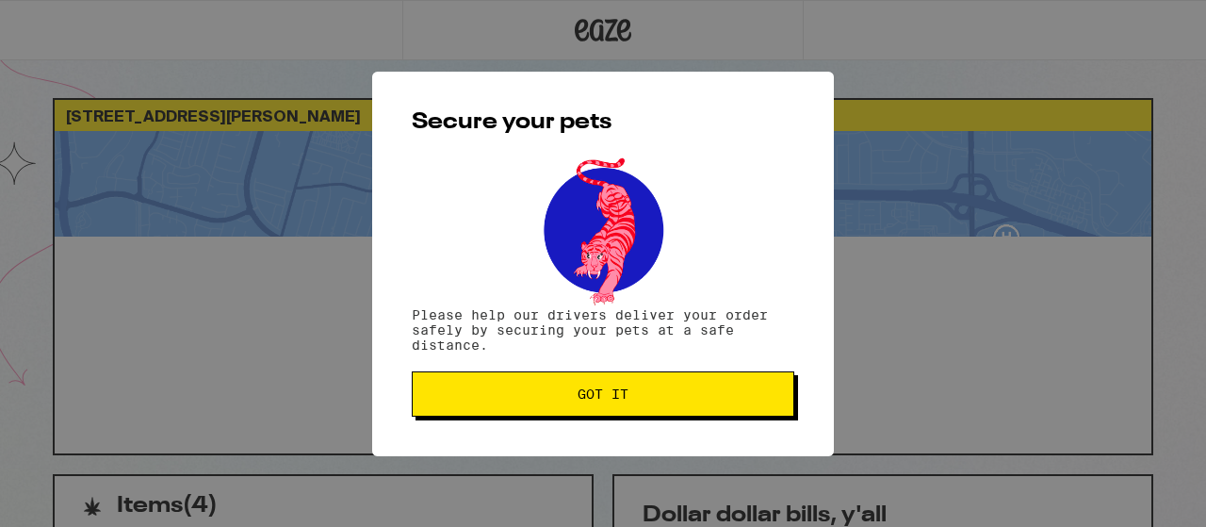
click at [592, 398] on span "Got it" at bounding box center [602, 393] width 51 height 13
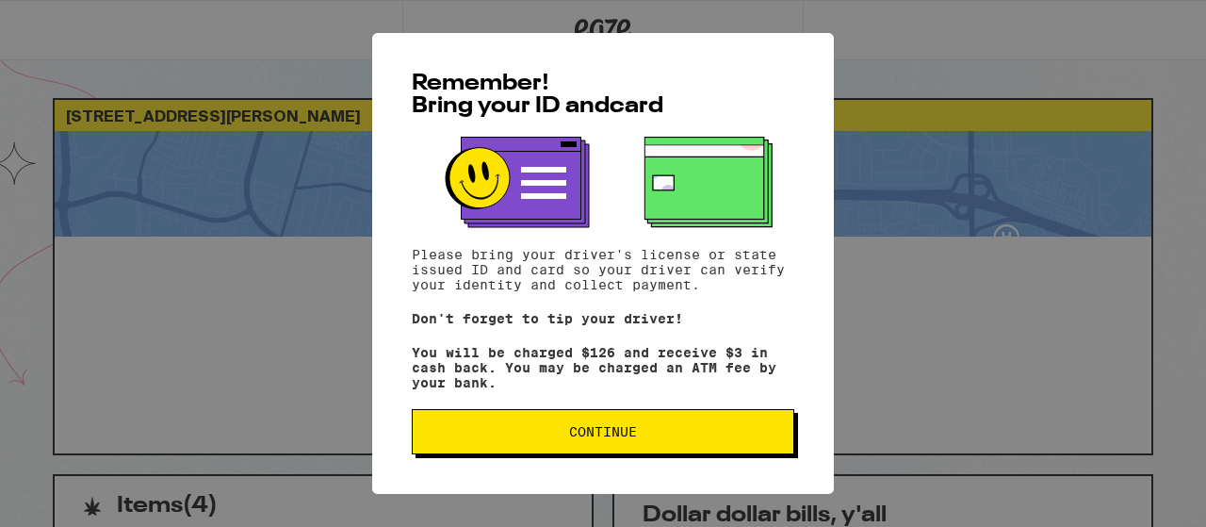
click at [600, 436] on span "Continue" at bounding box center [603, 431] width 68 height 13
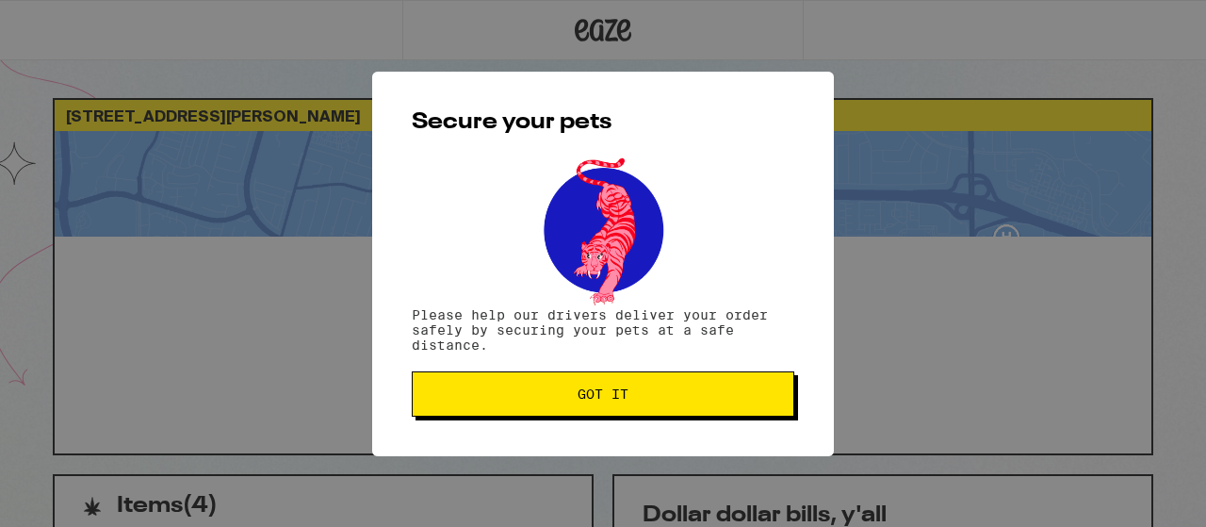
click at [597, 436] on div "Secure your pets Please help our drivers deliver your order safely by securing …" at bounding box center [603, 264] width 462 height 384
click at [591, 407] on button "Got it" at bounding box center [603, 393] width 382 height 45
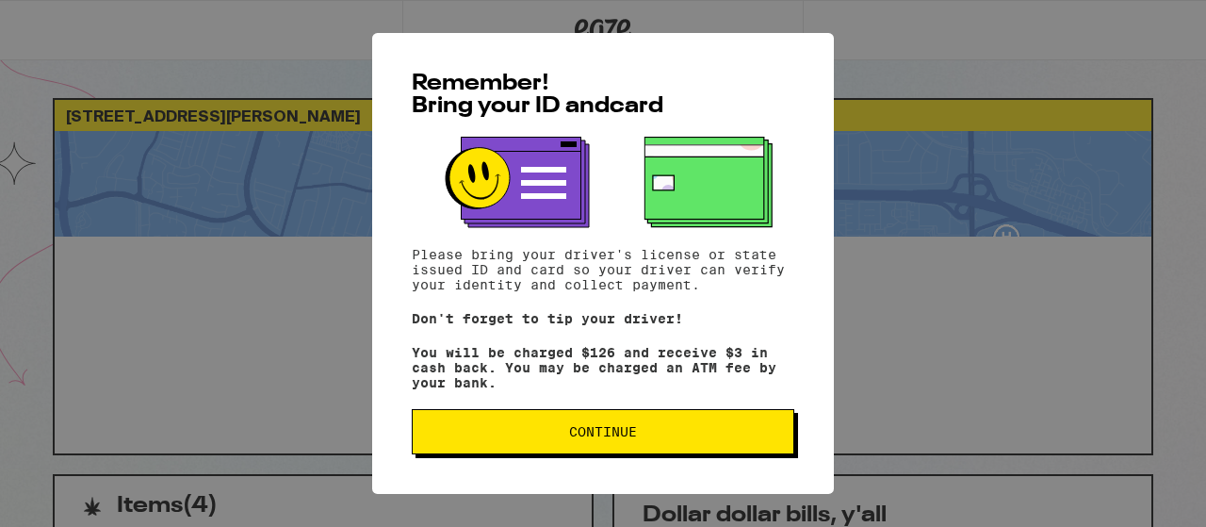
click at [592, 432] on span "Continue" at bounding box center [603, 431] width 68 height 13
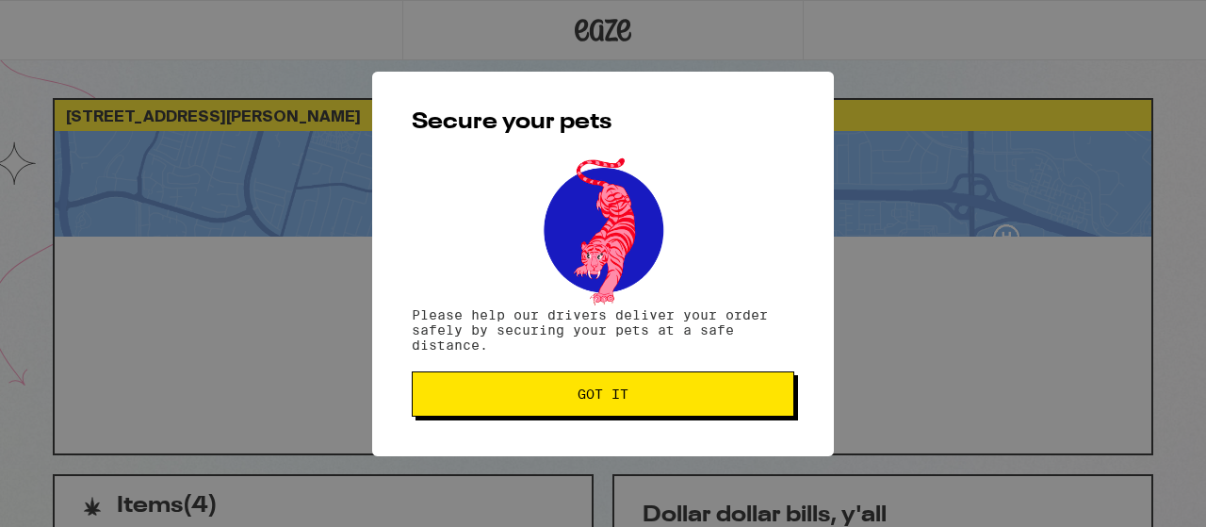
click at [592, 398] on span "Got it" at bounding box center [602, 393] width 51 height 13
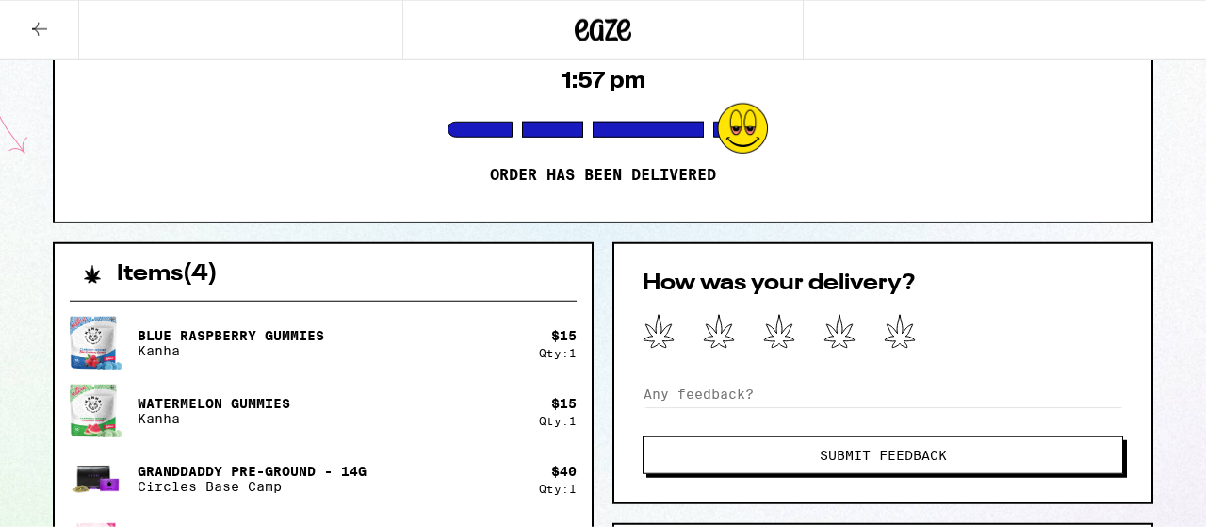
scroll to position [339, 0]
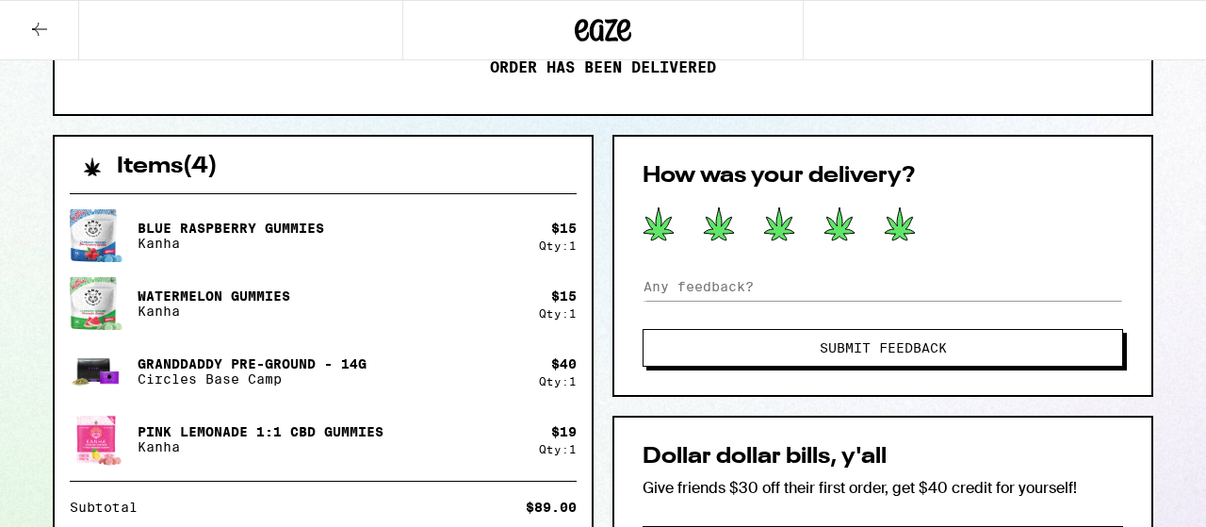
click at [901, 221] on icon at bounding box center [899, 223] width 30 height 33
click at [885, 342] on span "Submit Feedback" at bounding box center [882, 347] width 127 height 13
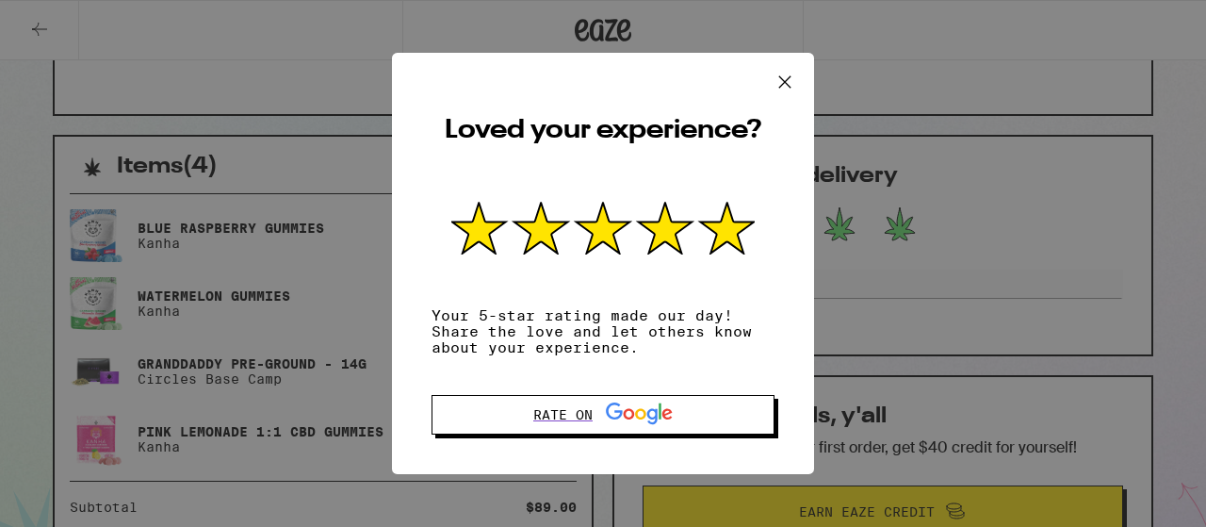
click at [786, 73] on icon at bounding box center [785, 82] width 28 height 28
